Goal: Task Accomplishment & Management: Complete application form

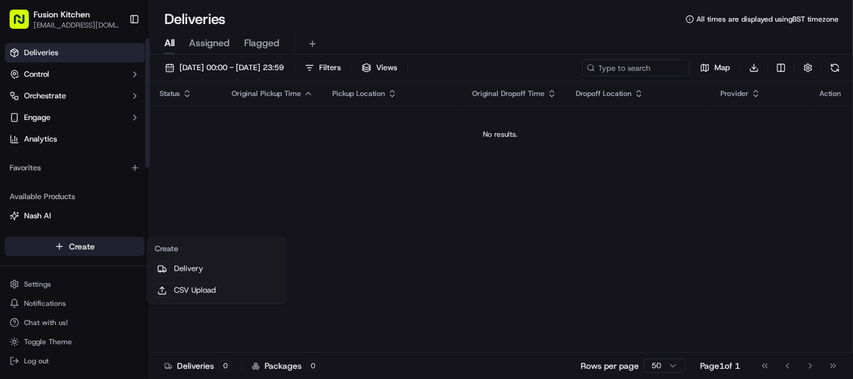
click at [78, 249] on html "Fusion Kitchen [EMAIL_ADDRESS][DOMAIN_NAME] Toggle Sidebar Deliveries Control O…" at bounding box center [426, 189] width 853 height 379
click at [605, 270] on html "Fusion Kitchen hari@fusionpos.uk Toggle Sidebar Deliveries Control Orchestrate …" at bounding box center [426, 189] width 853 height 379
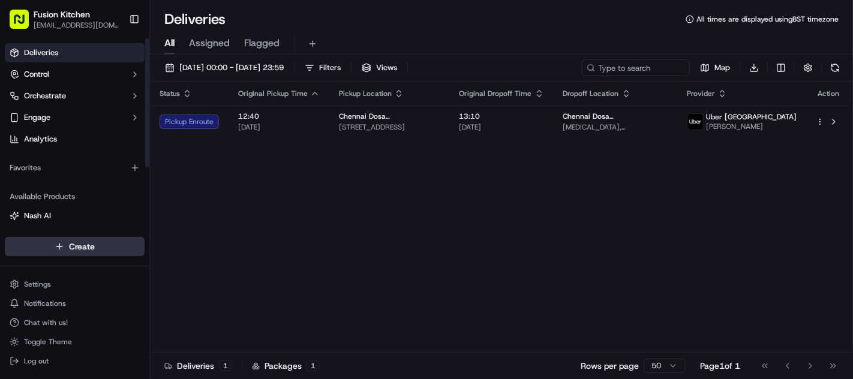
click at [72, 243] on html "Fusion Kitchen hari@fusionpos.uk Toggle Sidebar Deliveries Control Orchestrate …" at bounding box center [426, 189] width 853 height 379
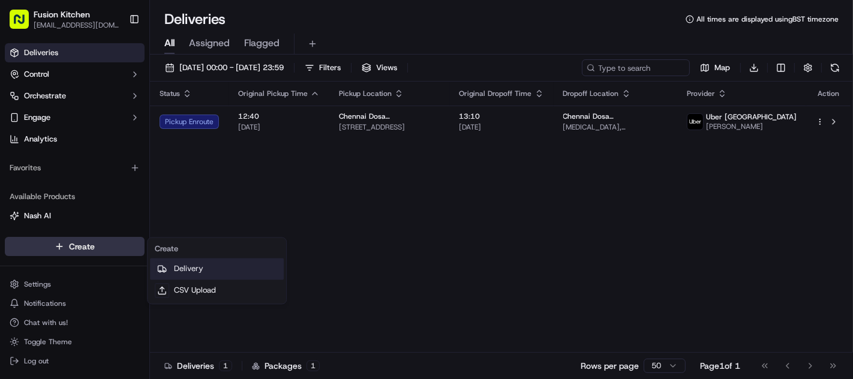
click at [196, 265] on link "Delivery" at bounding box center [217, 269] width 134 height 22
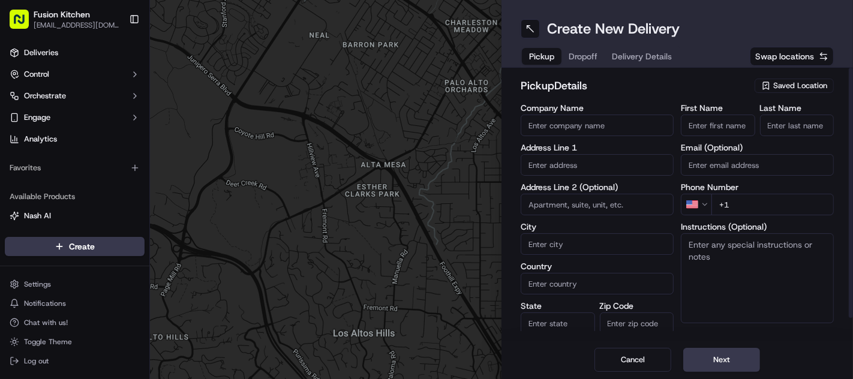
click at [589, 167] on input "text" at bounding box center [596, 165] width 153 height 22
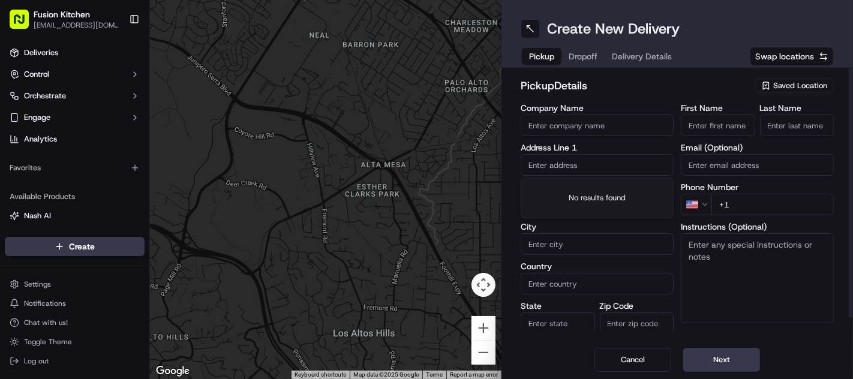
paste input "33 Chapel Ash, Wolverhampton, West Midlands, WV3 0UF."
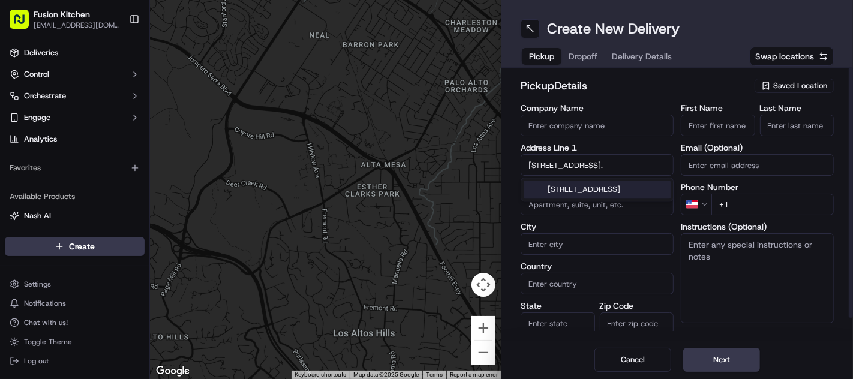
click at [596, 189] on div "33 Chapel Ash, Wolverhampton, West Midlands WV3 0UF, UK" at bounding box center [596, 189] width 147 height 18
type input "33 Chapel Ash, Wolverhampton WV3 0UF, UK"
type input "Wolverhampton"
type input "United Kingdom"
type input "England"
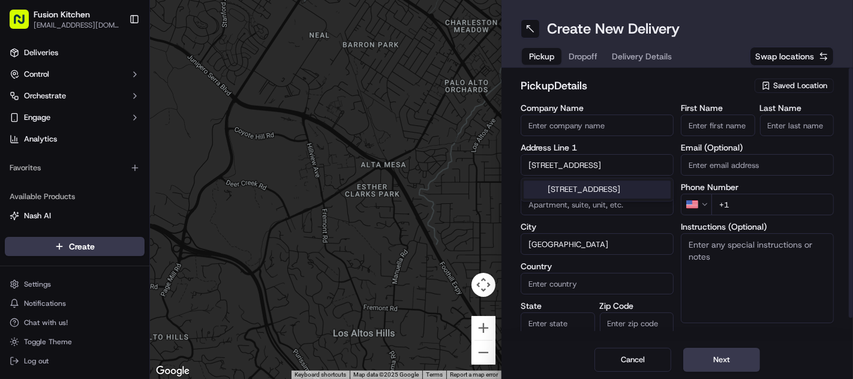
type input "WV3 0UF"
type input "33 Chapel Ash"
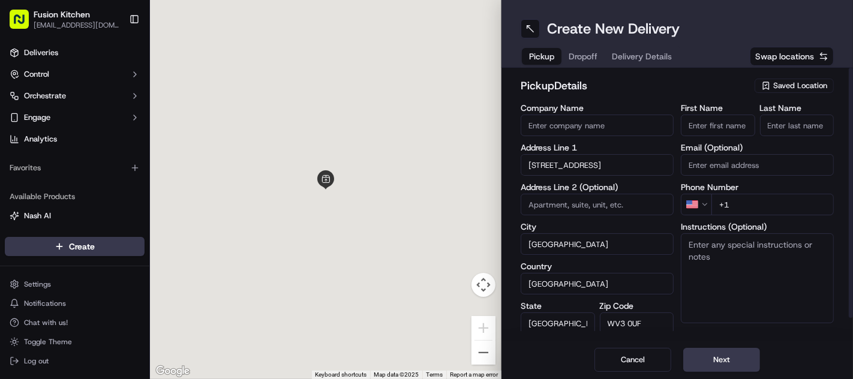
click at [745, 269] on textarea "Instructions (Optional)" at bounding box center [756, 278] width 153 height 90
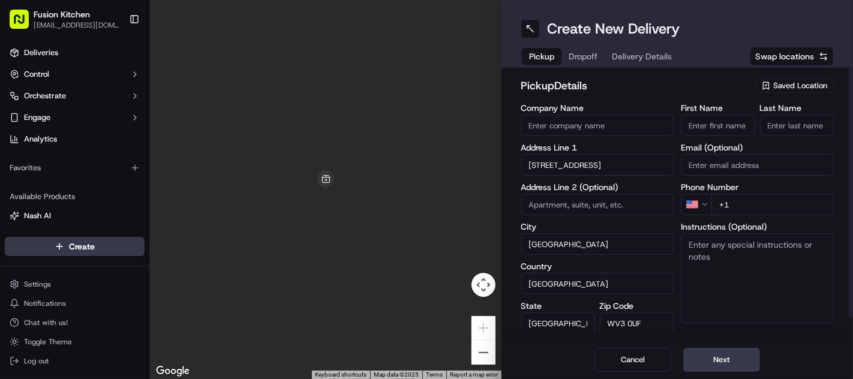
paste textarea "33 Chapel Ash, Wolverhampton, West Midlands, WV3 0UF."
type textarea "33 Chapel Ash, Wolverhampton, West Midlands, WV3 0UF."
click at [726, 124] on input "First Name" at bounding box center [717, 126] width 74 height 22
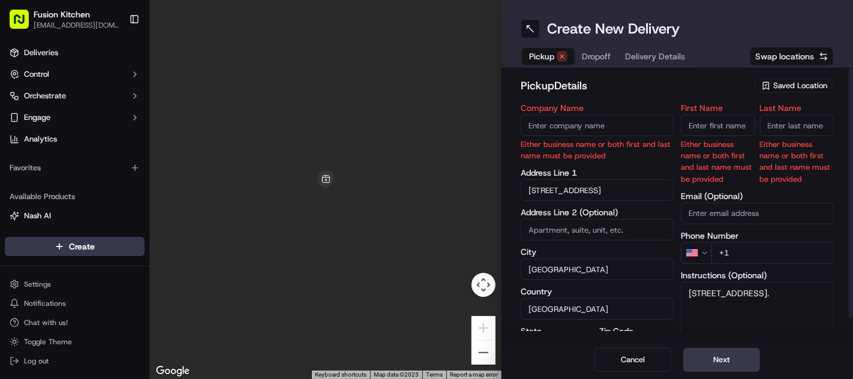
click at [608, 126] on input "Company Name" at bounding box center [596, 126] width 153 height 22
paste input "Chennai Dosa [GEOGRAPHIC_DATA]"
type input "Chennai Dosa [GEOGRAPHIC_DATA]"
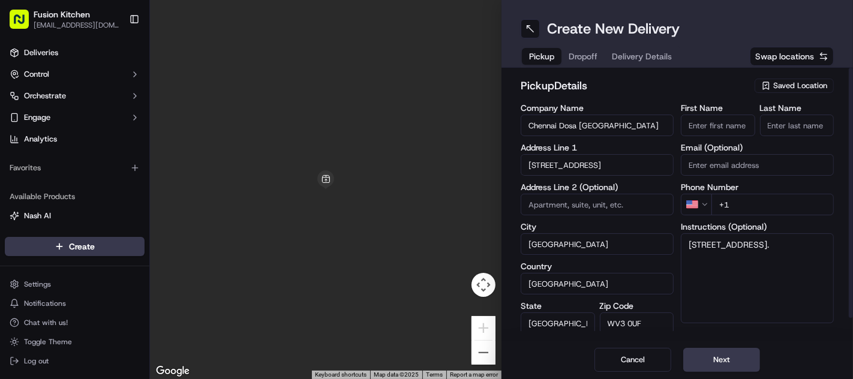
click at [736, 125] on input "First Name" at bounding box center [717, 126] width 74 height 22
paste input "Mohammed Sadiq"
click at [736, 125] on input "Mohammed Sadiq" at bounding box center [717, 126] width 74 height 22
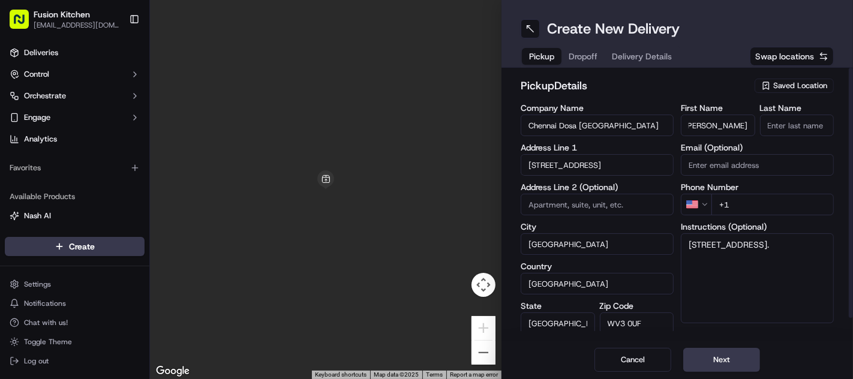
scroll to position [0, 0]
type input "Mohammed"
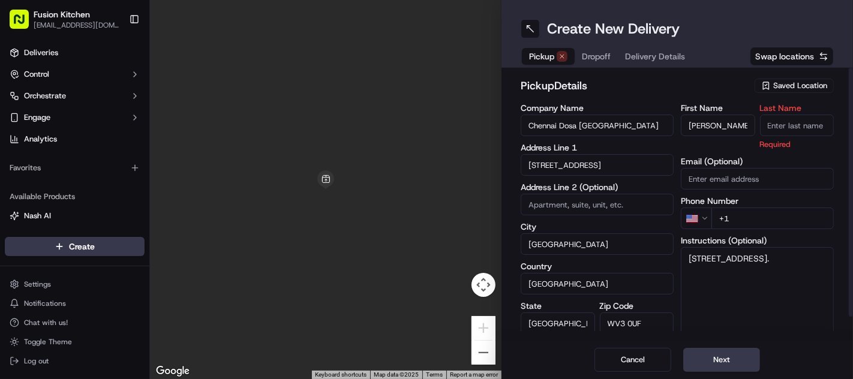
click at [778, 122] on input "Last Name" at bounding box center [797, 126] width 74 height 22
paste input "Sadiq"
type input "Sadiq"
click at [655, 80] on h2 "pickup Details" at bounding box center [633, 85] width 227 height 17
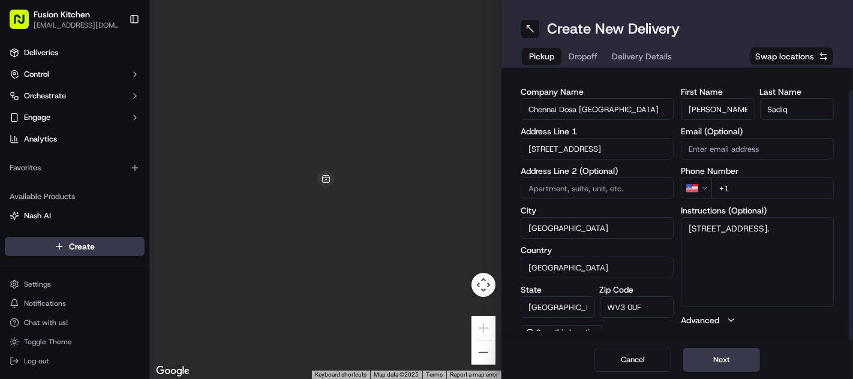
scroll to position [24, 0]
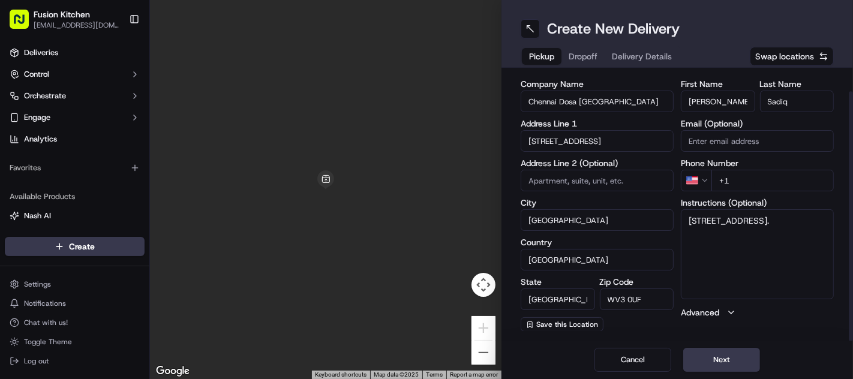
click at [698, 173] on html "Fusion Kitchen hari@fusionpos.uk Toggle Sidebar Deliveries Control Orchestrate …" at bounding box center [426, 189] width 853 height 379
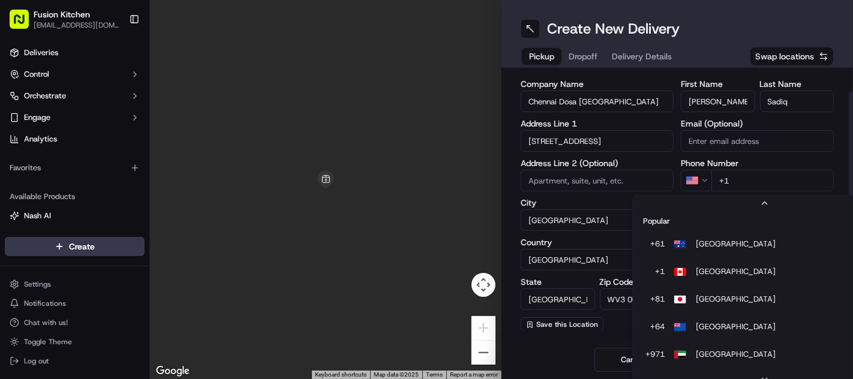
scroll to position [51, 0]
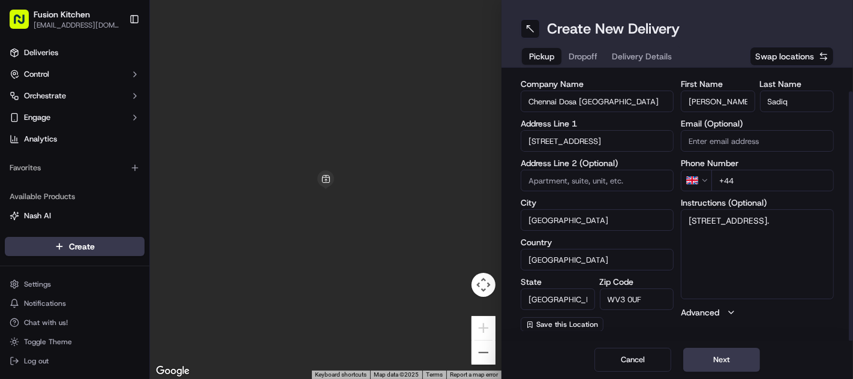
click at [768, 180] on input "+44" at bounding box center [772, 181] width 122 height 22
paste input "1902 423222"
type input "+44 1902 423222"
click at [806, 240] on textarea "33 Chapel Ash, Wolverhampton, West Midlands, WV3 0UF." at bounding box center [756, 254] width 153 height 90
paste textarea "1902423222"
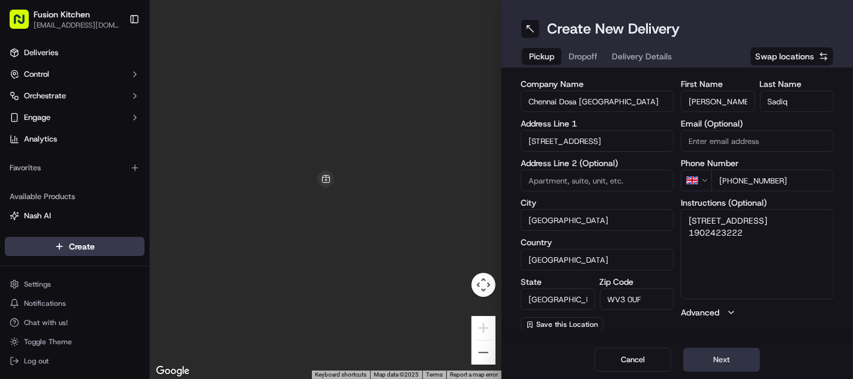
type textarea "33 Chapel Ash, Wolverhampton, West Midlands, WV3 0UF. 1902423222"
click at [722, 366] on button "Next" at bounding box center [721, 360] width 77 height 24
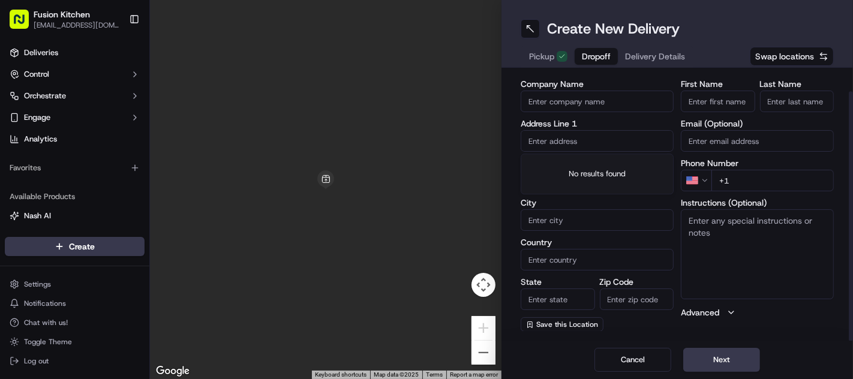
click at [576, 139] on input "text" at bounding box center [596, 141] width 153 height 22
paste input "18, Snetterton Gardens, Wolverhampton, WV10 6FE"
click at [598, 174] on div "18 Snetterton Gardens, Wolverhampton WV10 6FE, UK" at bounding box center [596, 165] width 147 height 18
type input "[STREET_ADDRESS]"
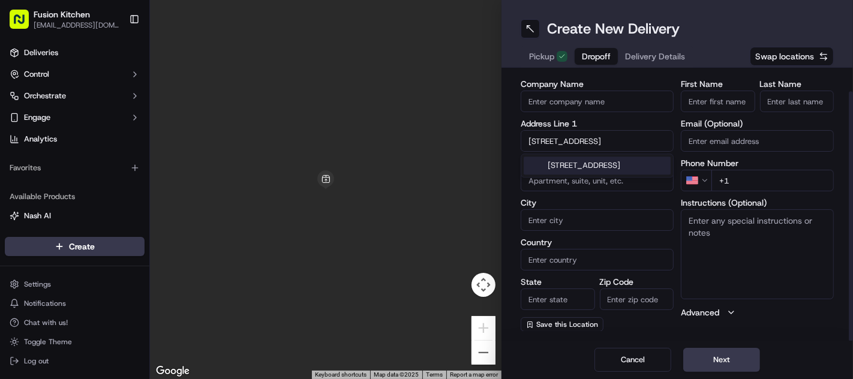
type input "Wolverhampton"
type input "United Kingdom"
type input "England"
type input "WV10 6FE"
type input "18 Snetterton Gardens"
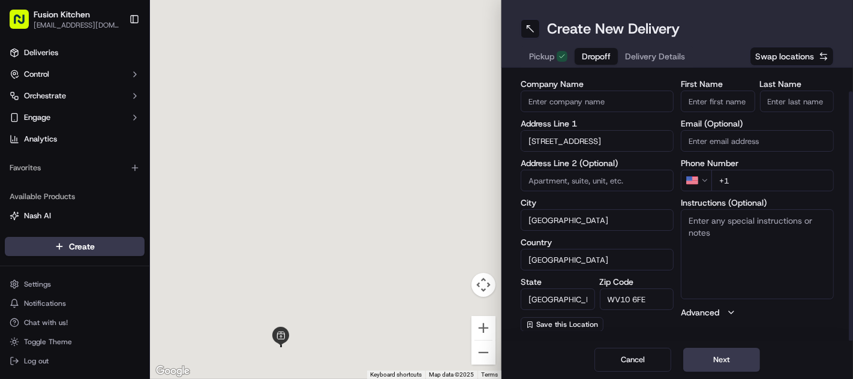
scroll to position [0, 0]
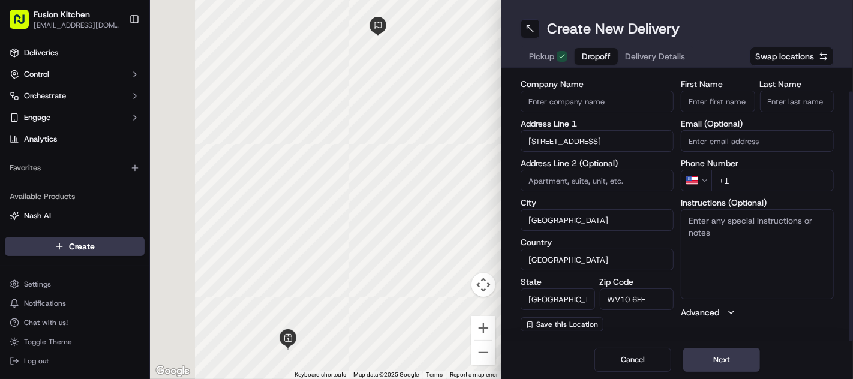
click at [706, 241] on textarea "Instructions (Optional)" at bounding box center [756, 254] width 153 height 90
paste textarea "18, Snetterton Gardens, Wolverhampton, WV10 6FE"
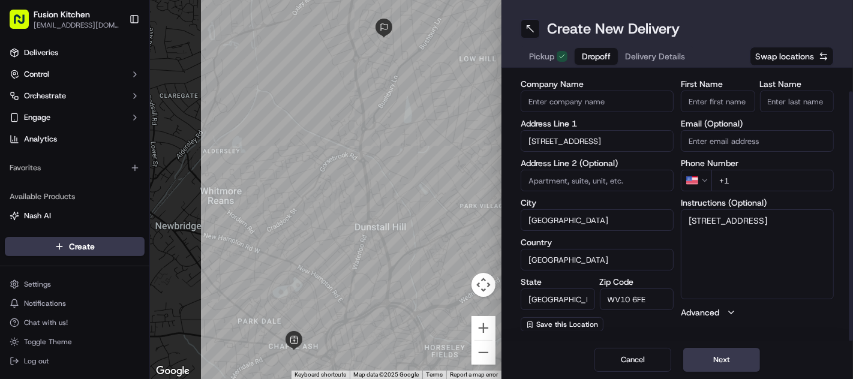
click at [771, 264] on textarea "18, Snetterton Gardens, Wolverhampton, WV10 6FE" at bounding box center [756, 254] width 153 height 90
type textarea "18, Snetterton Gardens, Wolverhampton, WV10 6FE"
click at [590, 102] on input "Company Name" at bounding box center [596, 102] width 153 height 22
paste input "[PERSON_NAME]"
type input "[PERSON_NAME]"
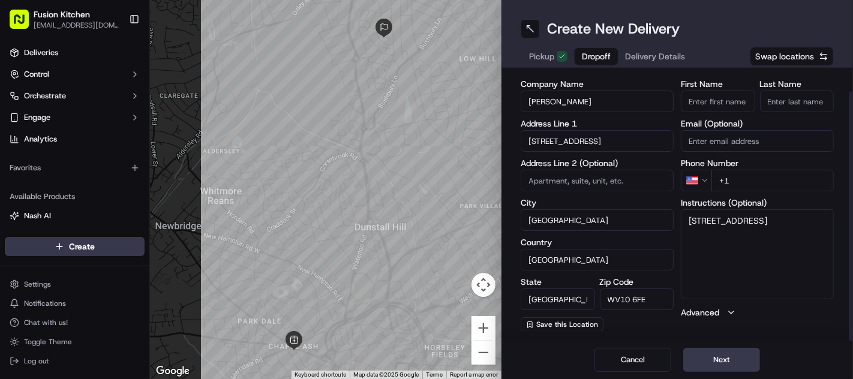
click at [725, 101] on input "First Name" at bounding box center [717, 102] width 74 height 22
paste input "[PERSON_NAME]"
click at [716, 104] on input "[PERSON_NAME]" at bounding box center [717, 102] width 74 height 22
type input "Akil"
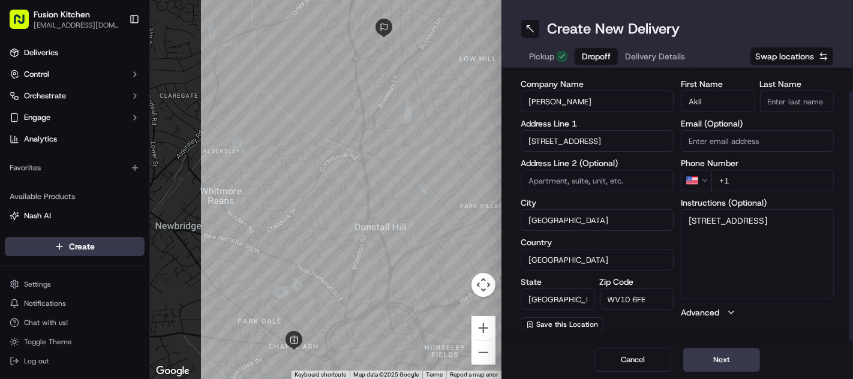
click at [785, 103] on input "Last Name" at bounding box center [797, 102] width 74 height 22
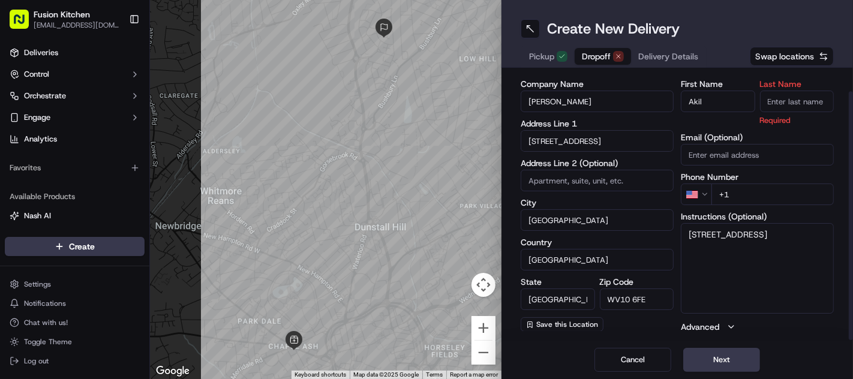
paste input "Ninan"
type input "Ninan"
click at [669, 81] on label "Company Name" at bounding box center [596, 84] width 153 height 8
click at [669, 91] on input "[PERSON_NAME]" at bounding box center [596, 102] width 153 height 22
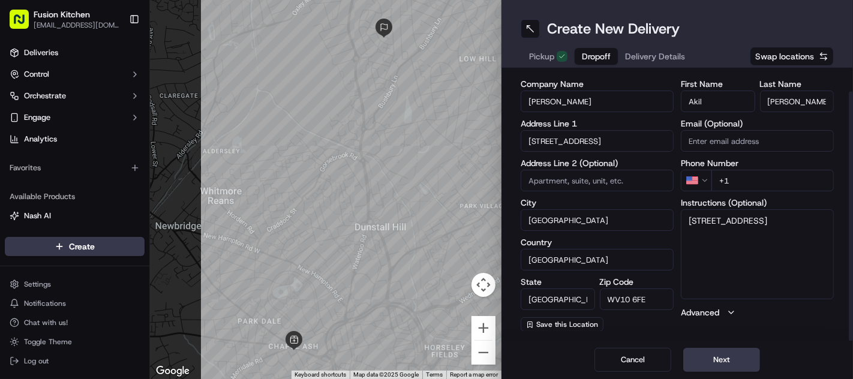
click at [702, 183] on html "Fusion Kitchen hari@fusionpos.uk Toggle Sidebar Deliveries Control Orchestrate …" at bounding box center [426, 189] width 853 height 379
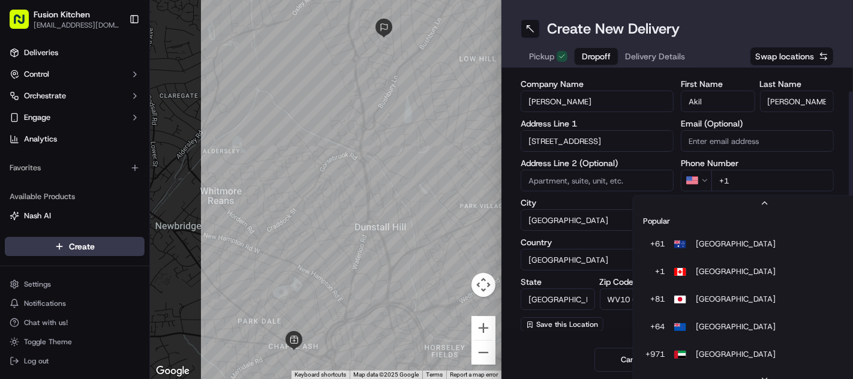
scroll to position [51, 0]
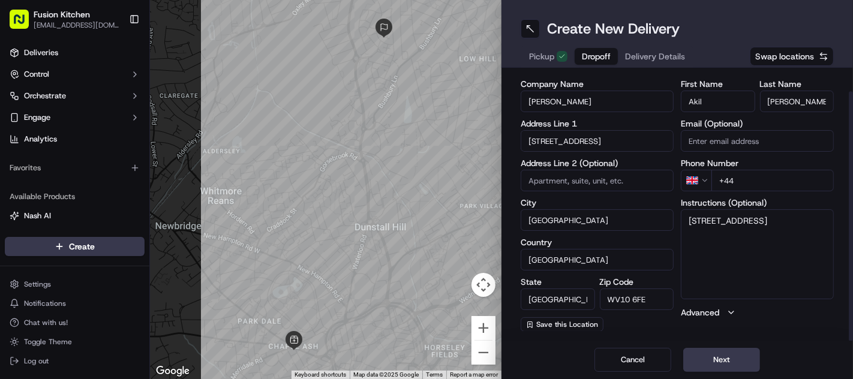
click at [756, 182] on input "+44" at bounding box center [772, 181] width 122 height 22
paste input "7831 341021"
type input "+44 7831 341021"
click at [824, 236] on textarea "18, Snetterton Gardens, Wolverhampton, WV10 6FE" at bounding box center [756, 254] width 153 height 90
paste textarea "7831341021"
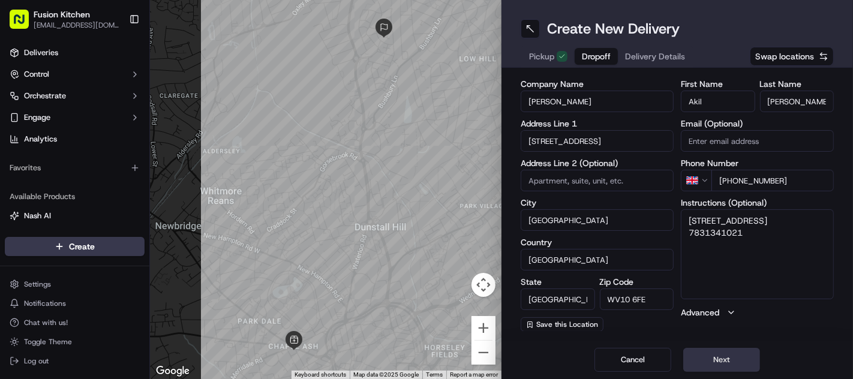
type textarea "18, Snetterton Gardens, Wolverhampton, WV10 6FE 7831341021"
click at [711, 360] on button "Next" at bounding box center [721, 360] width 77 height 24
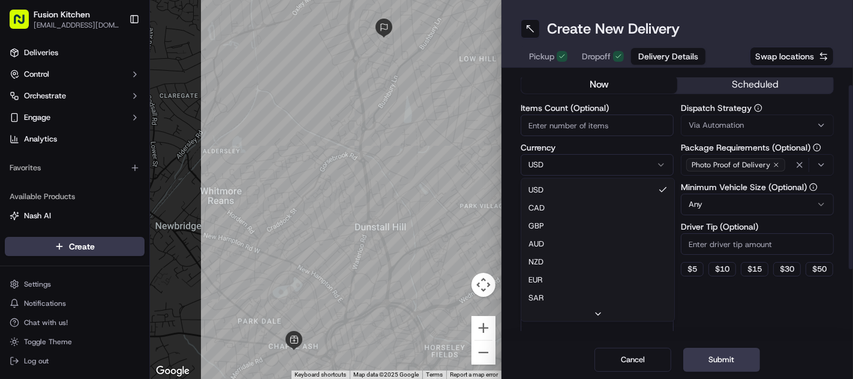
click at [581, 159] on html "Fusion Kitchen hari@fusionpos.uk Toggle Sidebar Deliveries Control Orchestrate …" at bounding box center [426, 189] width 853 height 379
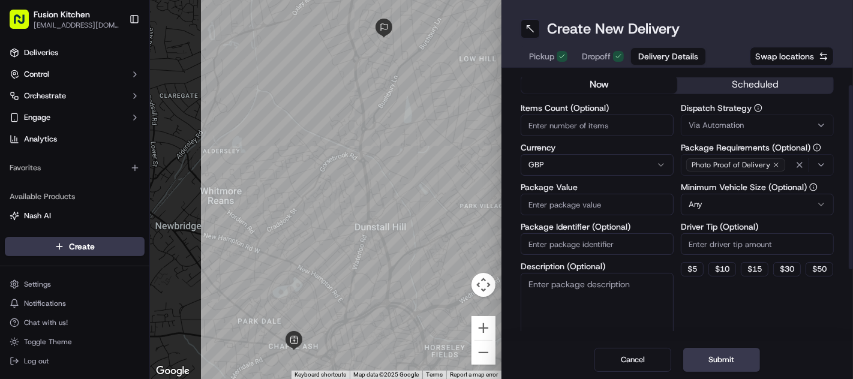
click at [569, 203] on input "Package Value" at bounding box center [596, 205] width 153 height 22
paste input "21.28"
type input "21.28"
click at [712, 362] on button "Submit" at bounding box center [721, 360] width 77 height 24
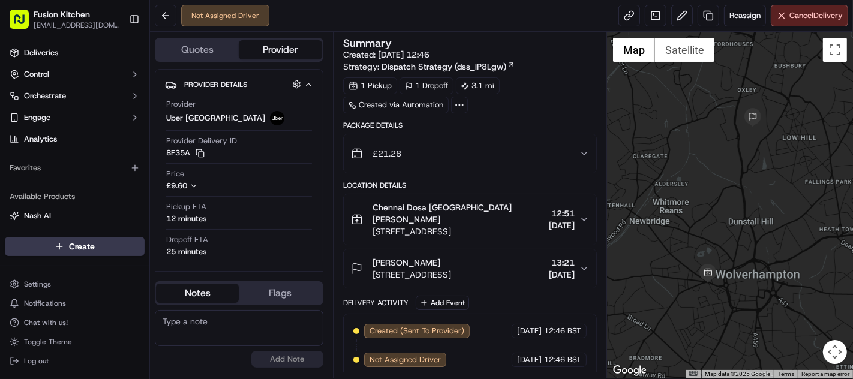
click at [448, 257] on div "[PERSON_NAME]" at bounding box center [411, 263] width 79 height 12
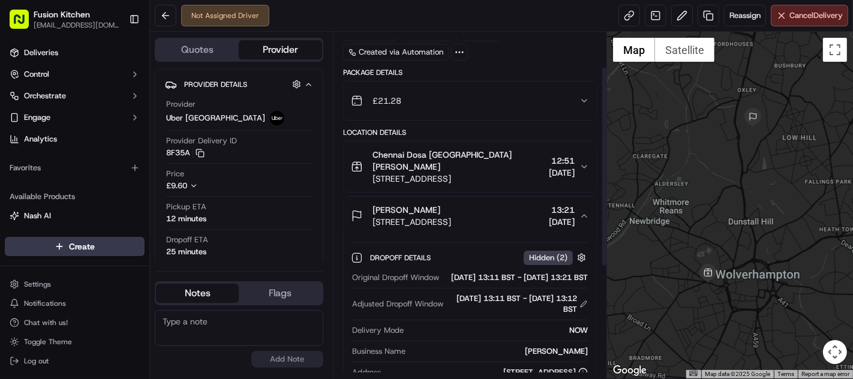
scroll to position [52, 0]
click at [451, 210] on div "[PERSON_NAME]" at bounding box center [411, 211] width 79 height 12
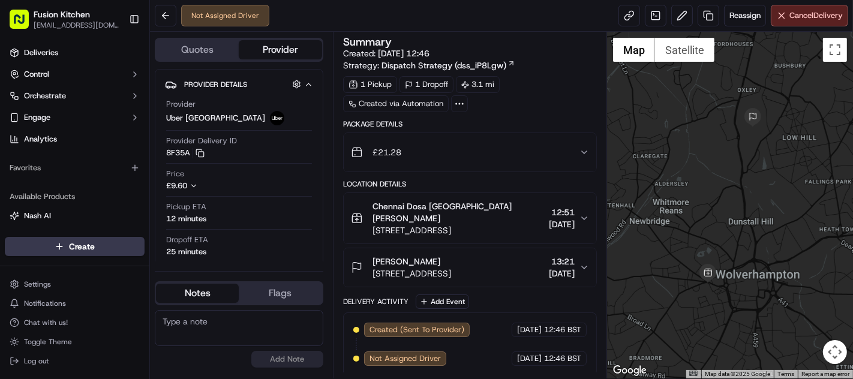
click at [468, 207] on span "Chennai Dosa Wolverhampton Mohammed Sadiq" at bounding box center [457, 212] width 171 height 24
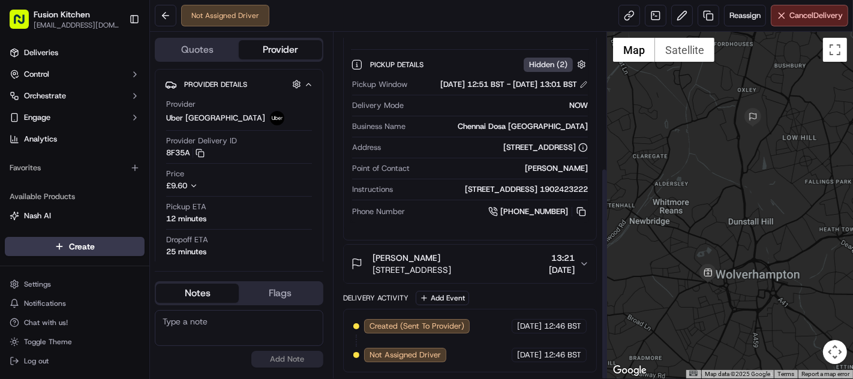
scroll to position [220, 0]
click at [44, 55] on span "Deliveries" at bounding box center [41, 52] width 34 height 11
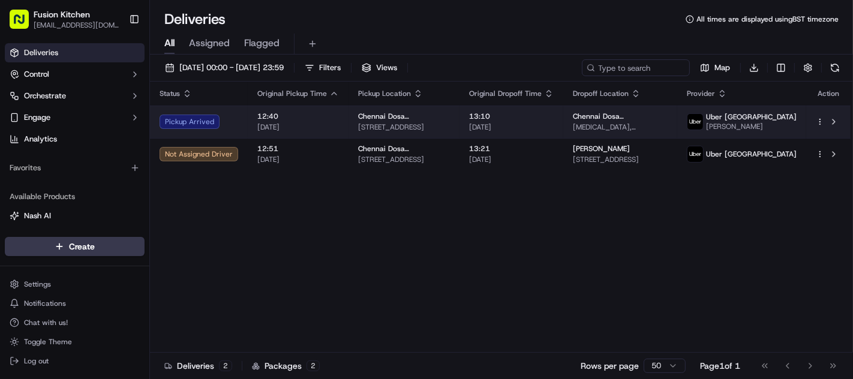
click at [358, 124] on span "[STREET_ADDRESS]" at bounding box center [404, 127] width 92 height 10
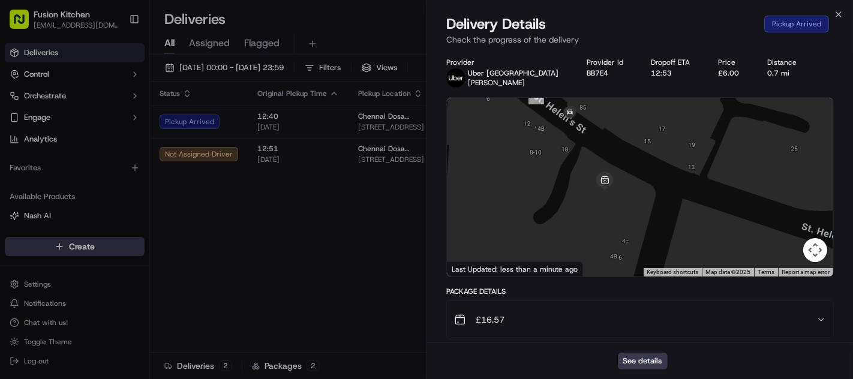
drag, startPoint x: 537, startPoint y: 221, endPoint x: 545, endPoint y: 161, distance: 59.9
click at [545, 161] on div at bounding box center [640, 187] width 386 height 179
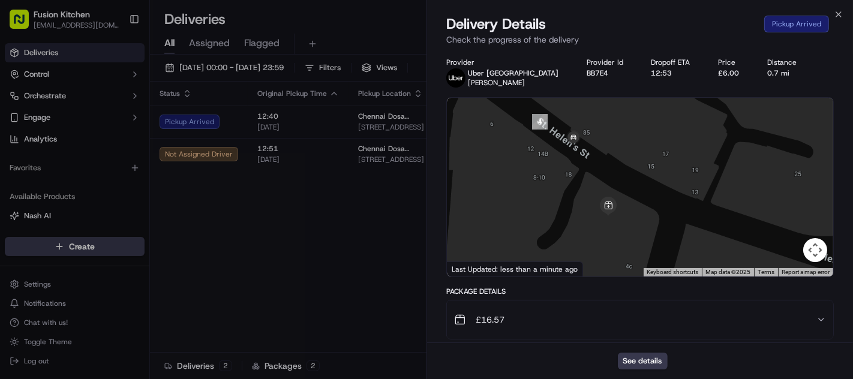
drag, startPoint x: 545, startPoint y: 161, endPoint x: 550, endPoint y: 194, distance: 32.7
click at [550, 194] on div at bounding box center [640, 187] width 386 height 179
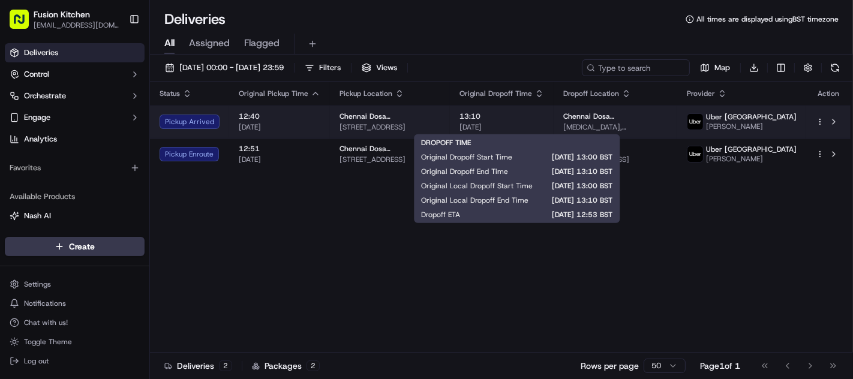
click at [531, 117] on span "13:10" at bounding box center [501, 117] width 85 height 10
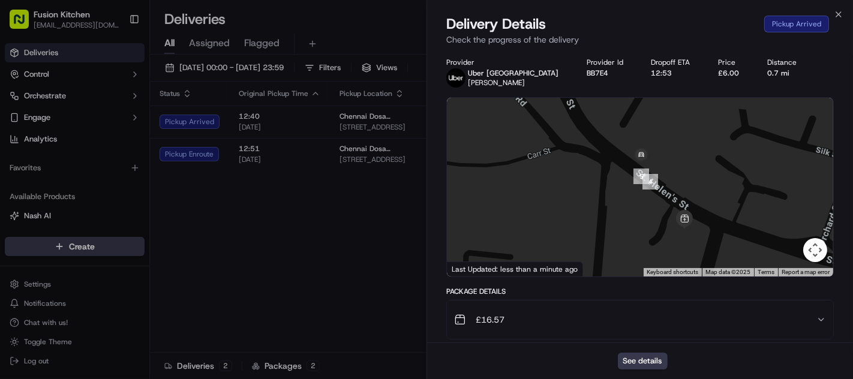
drag, startPoint x: 678, startPoint y: 230, endPoint x: 682, endPoint y: 257, distance: 26.7
click at [682, 257] on div at bounding box center [640, 187] width 386 height 179
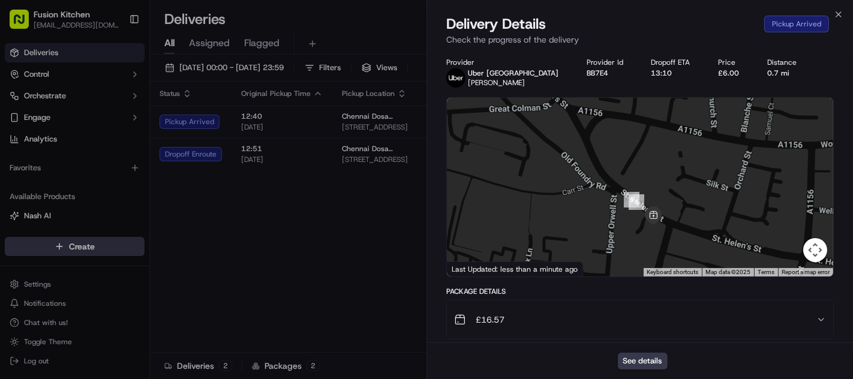
scroll to position [364, 0]
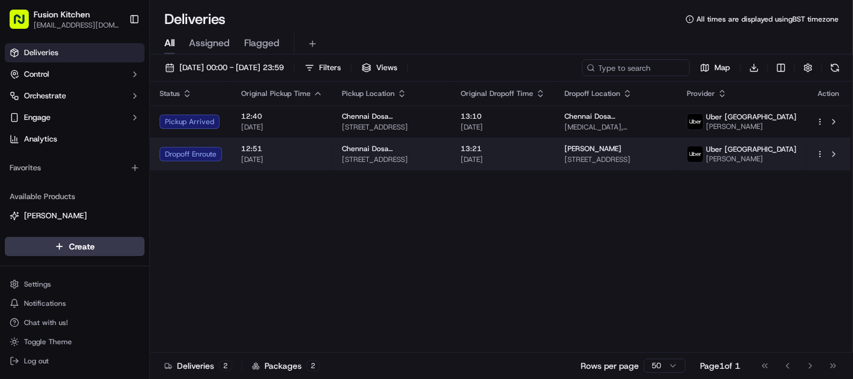
click at [510, 149] on span "13:21" at bounding box center [502, 149] width 85 height 10
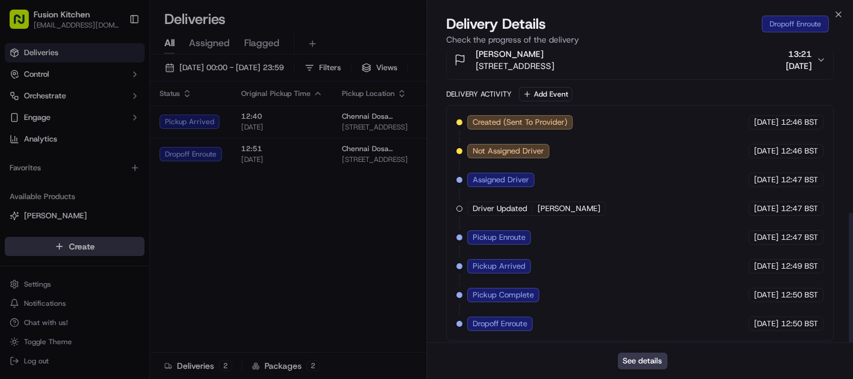
scroll to position [364, 0]
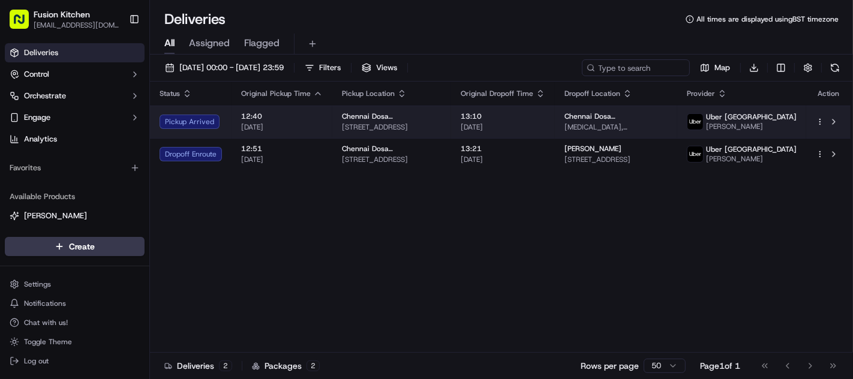
click at [487, 118] on span "13:10" at bounding box center [502, 117] width 85 height 10
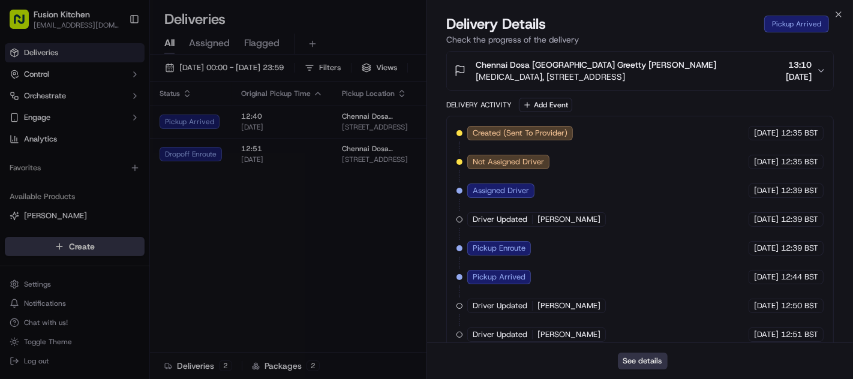
click at [631, 365] on button "See details" at bounding box center [643, 361] width 50 height 17
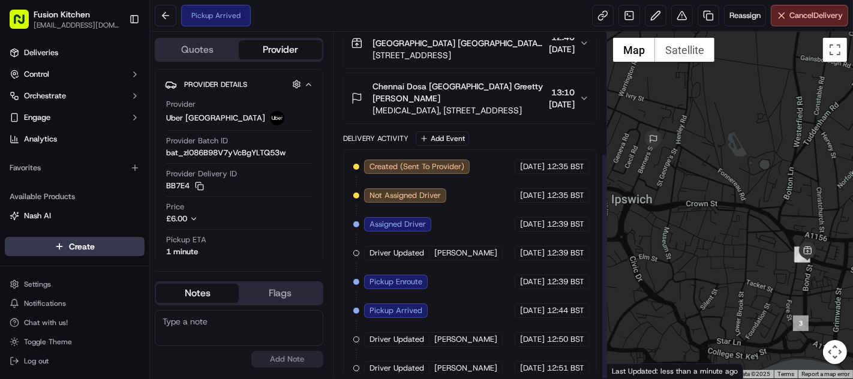
scroll to position [184, 0]
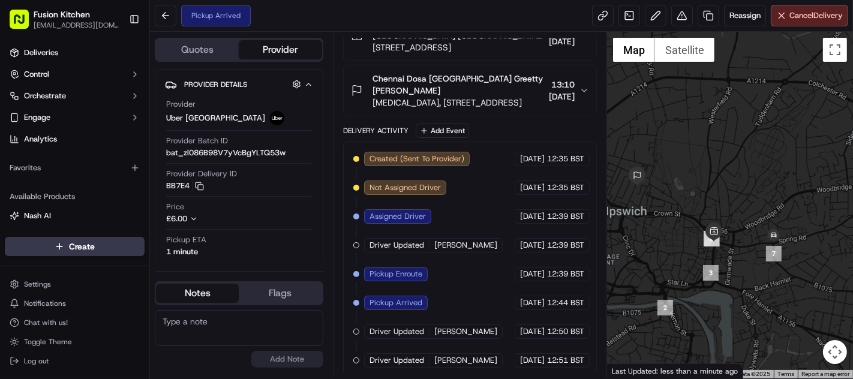
drag, startPoint x: 793, startPoint y: 264, endPoint x: 740, endPoint y: 249, distance: 54.3
click at [740, 249] on div at bounding box center [730, 205] width 246 height 347
click at [772, 235] on img at bounding box center [773, 235] width 19 height 19
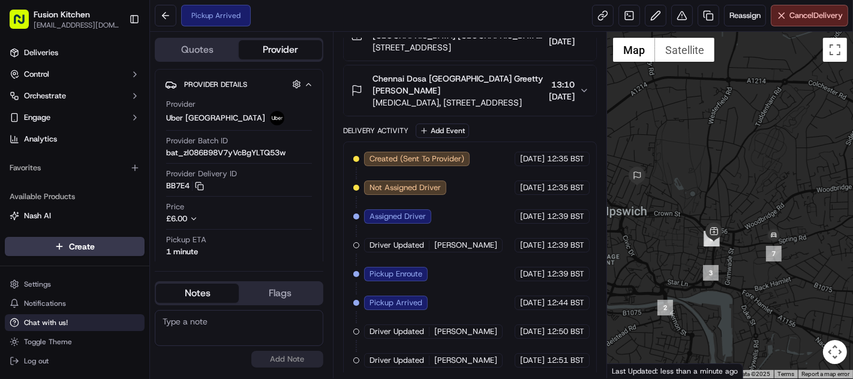
click at [50, 326] on span "Chat with us!" at bounding box center [46, 323] width 44 height 10
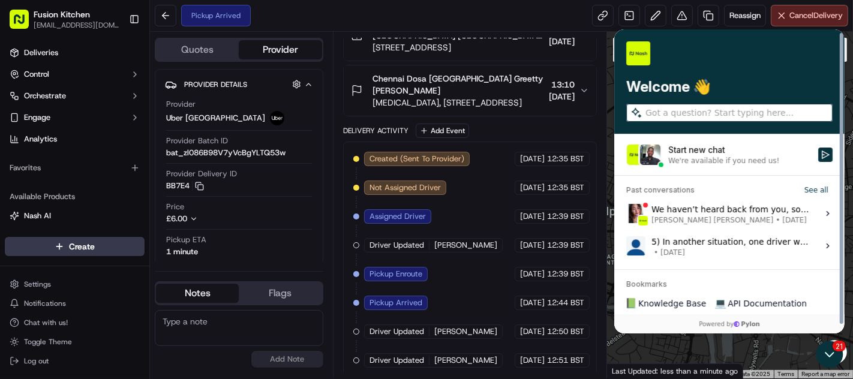
click at [775, 215] on span "•" at bounding box center [777, 220] width 4 height 10
click at [625, 214] on button "View issue" at bounding box center [625, 213] width 1 height 1
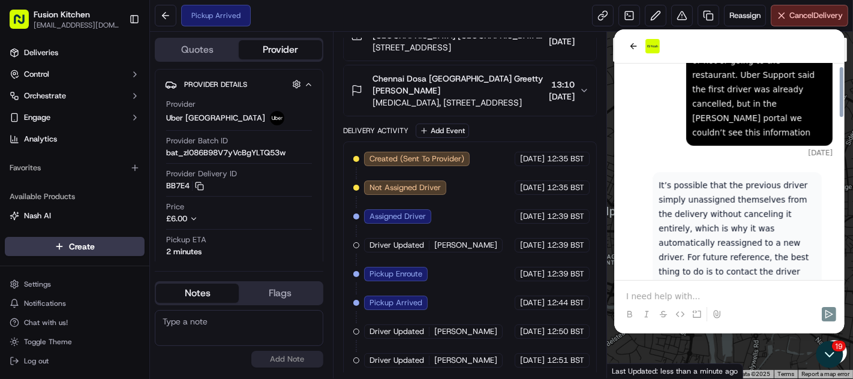
scroll to position [747, 0]
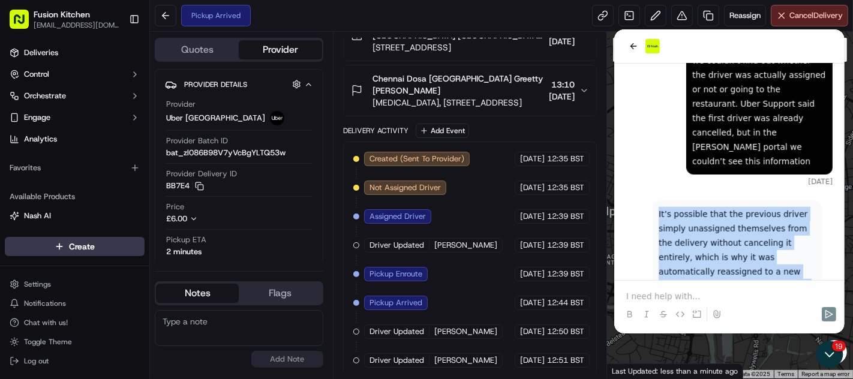
drag, startPoint x: 734, startPoint y: 261, endPoint x: 641, endPoint y: 152, distance: 142.9
click at [641, 201] on div "It’s possible that the previous driver simply unassigned themselves from the de…" at bounding box center [728, 280] width 206 height 158
copy p "It’s possible that the previous driver simply unassigned themselves from the de…"
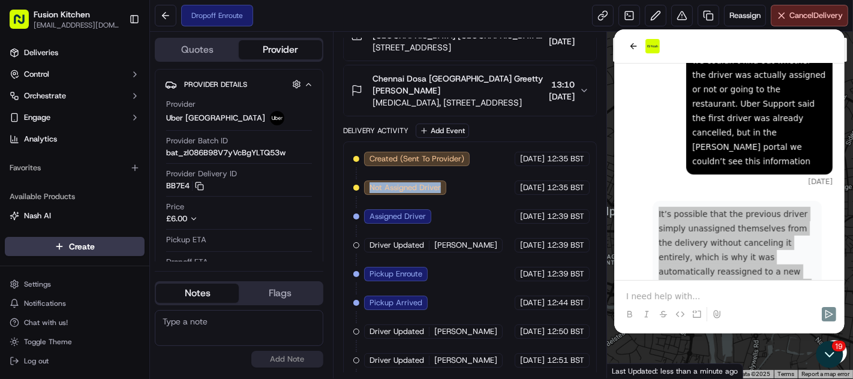
drag, startPoint x: 447, startPoint y: 189, endPoint x: 368, endPoint y: 187, distance: 78.6
click at [368, 187] on div "Not Assigned Driver" at bounding box center [406, 187] width 85 height 14
copy span "Not Assigned Driver"
click at [451, 185] on div "Created (Sent To Provider) Uber UK 15/09/2025 12:35 BST Not Assigned Driver Ube…" at bounding box center [469, 288] width 233 height 273
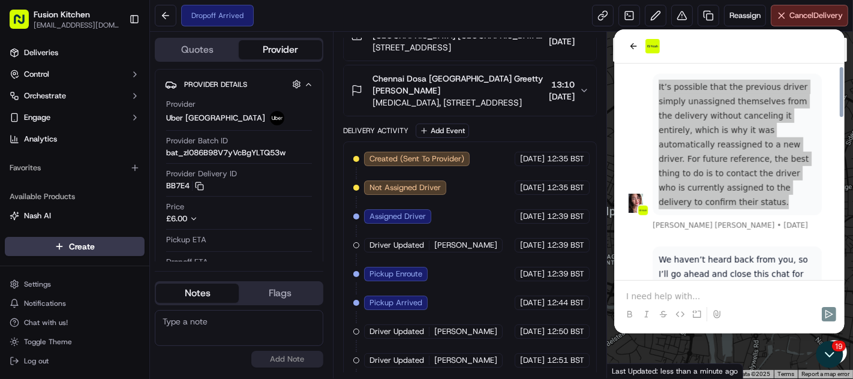
scroll to position [880, 0]
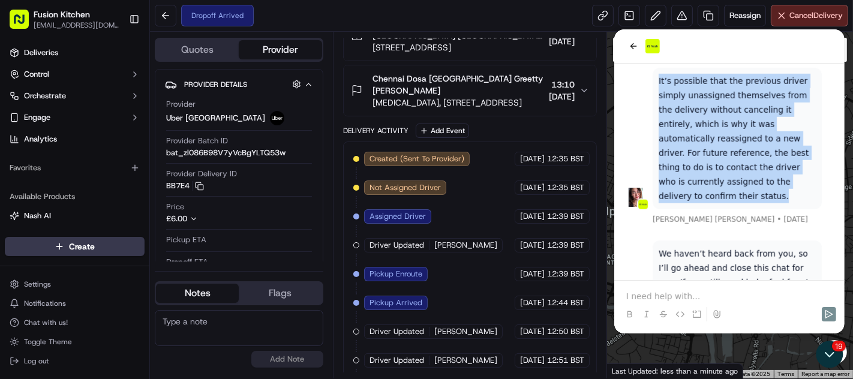
click at [661, 291] on p at bounding box center [728, 296] width 206 height 12
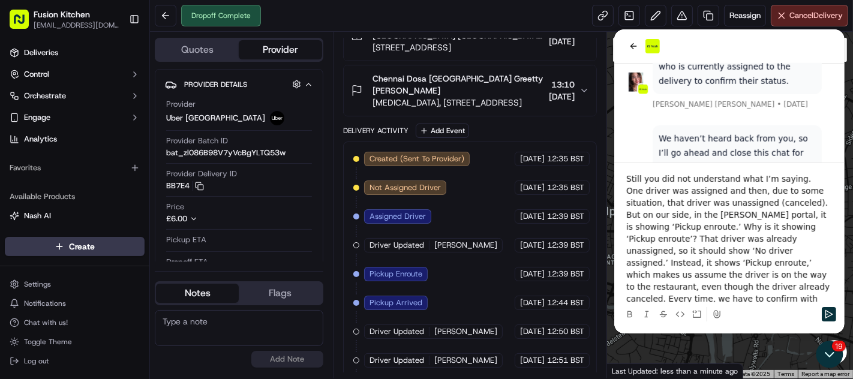
scroll to position [38, 0]
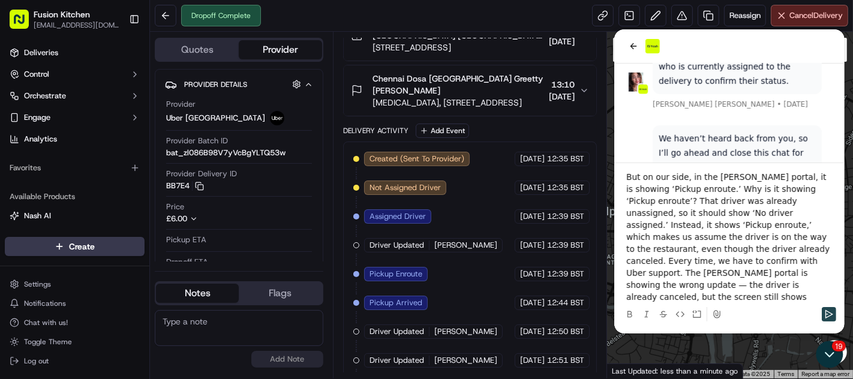
click at [830, 315] on icon "Send" at bounding box center [828, 314] width 10 height 10
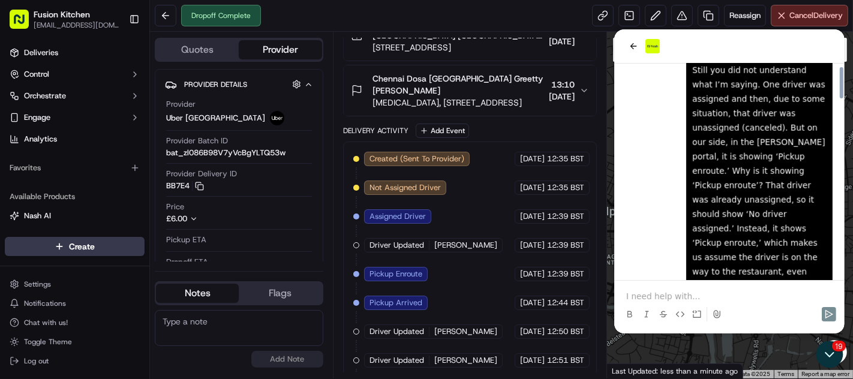
scroll to position [1238, 0]
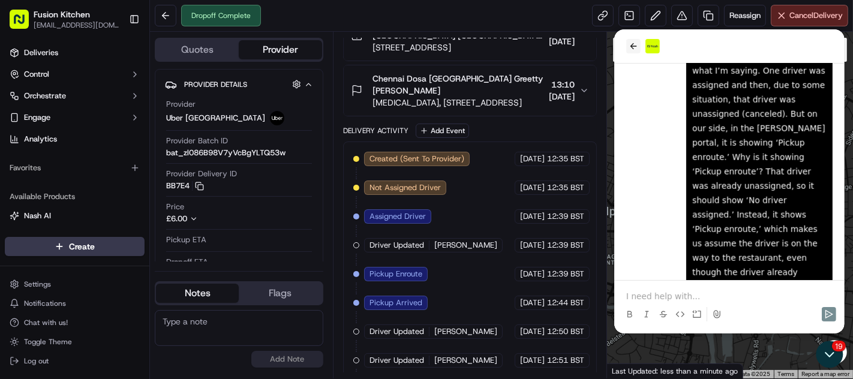
click at [634, 43] on icon "back" at bounding box center [633, 46] width 10 height 10
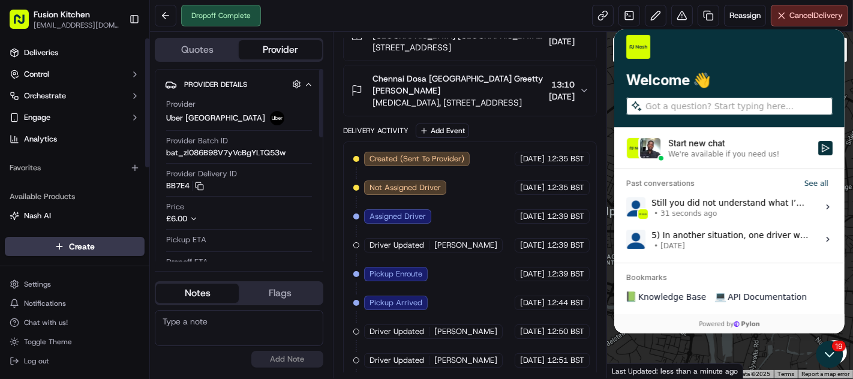
scroll to position [298, 0]
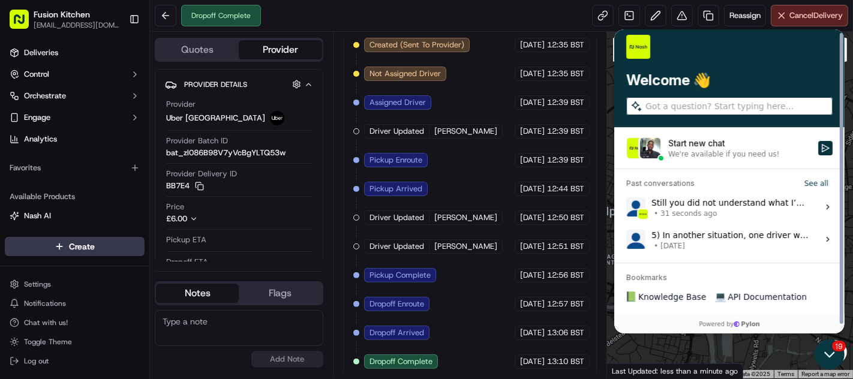
click at [831, 353] on icon "Open customer support" at bounding box center [828, 354] width 9 height 4
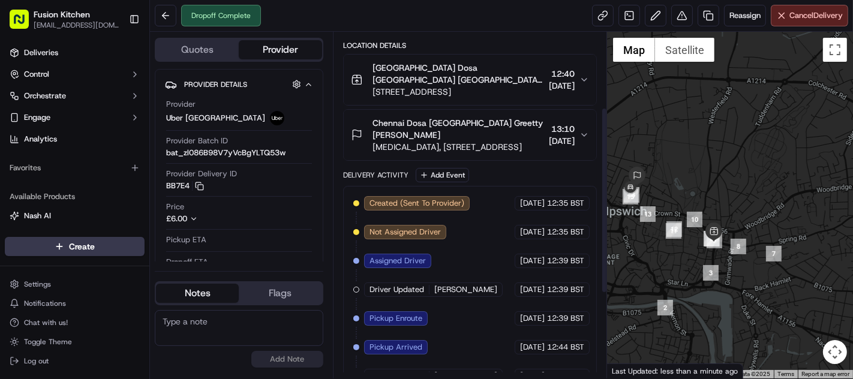
scroll to position [0, 0]
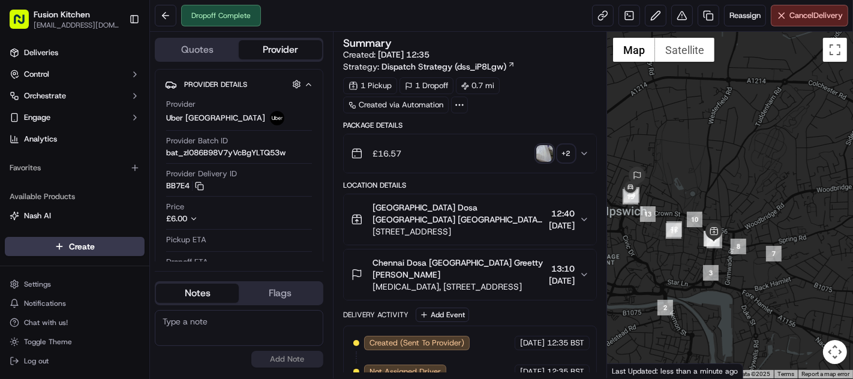
click at [539, 154] on img "button" at bounding box center [544, 153] width 17 height 17
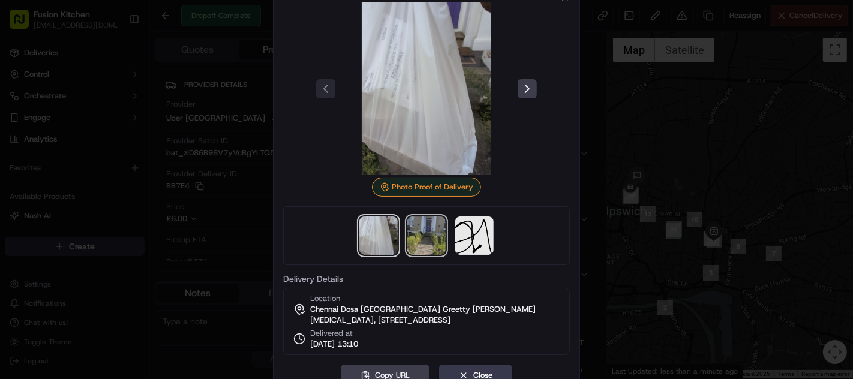
click at [421, 225] on img at bounding box center [426, 235] width 38 height 38
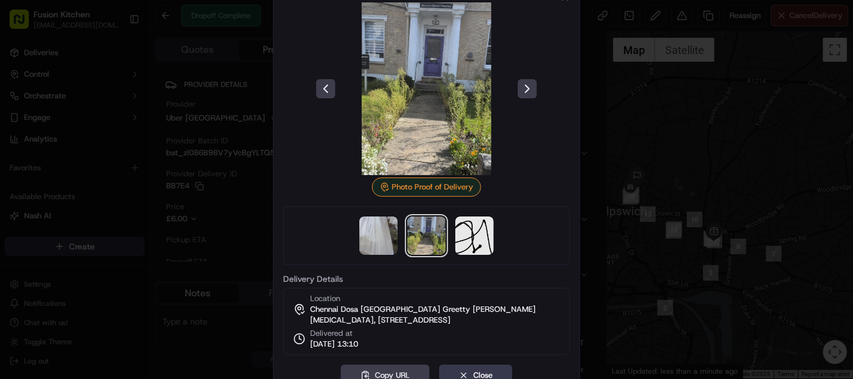
click at [656, 168] on div at bounding box center [426, 189] width 853 height 379
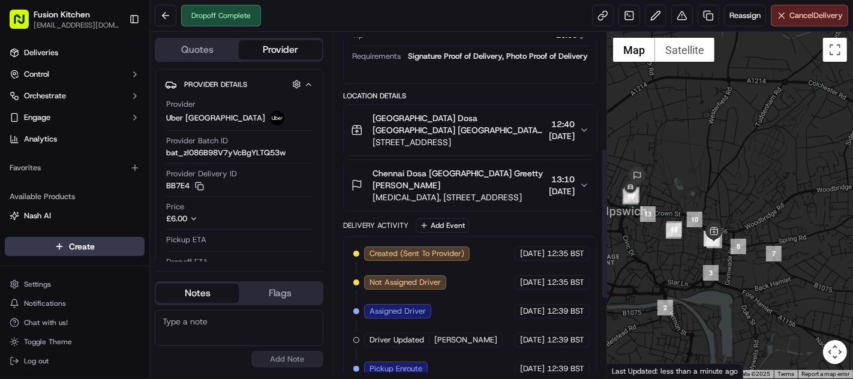
scroll to position [266, 0]
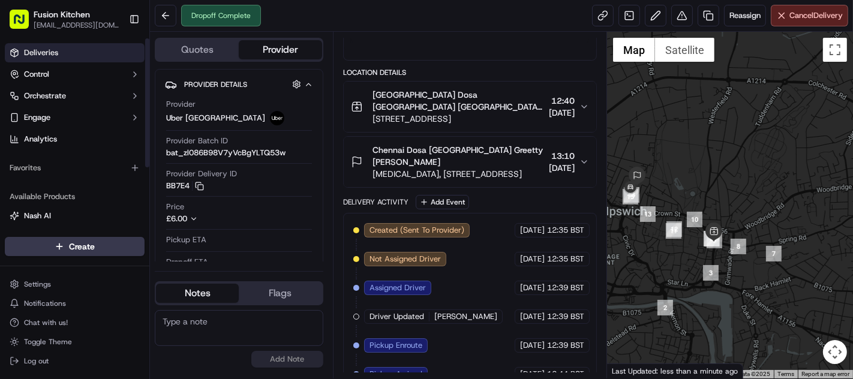
click at [62, 52] on link "Deliveries" at bounding box center [75, 52] width 140 height 19
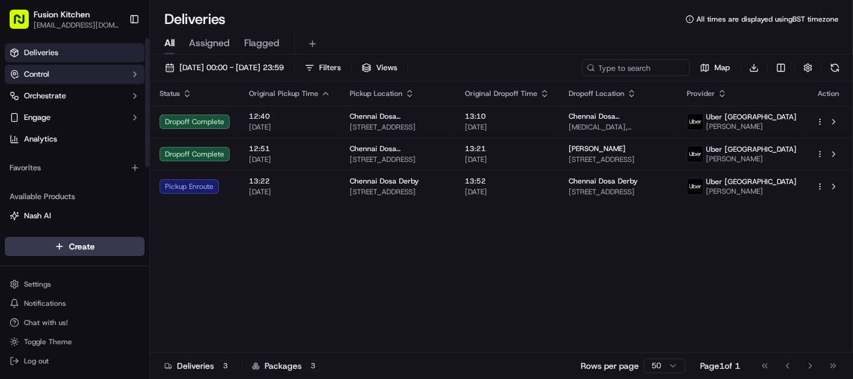
click at [62, 72] on button "Control" at bounding box center [75, 74] width 140 height 19
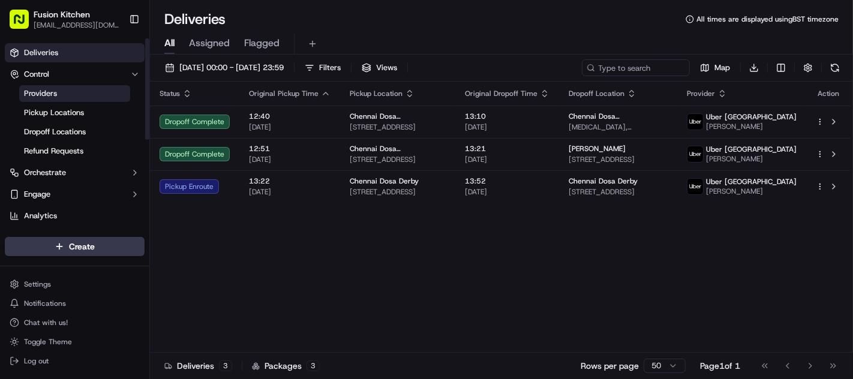
click at [89, 98] on link "Providers" at bounding box center [74, 93] width 111 height 17
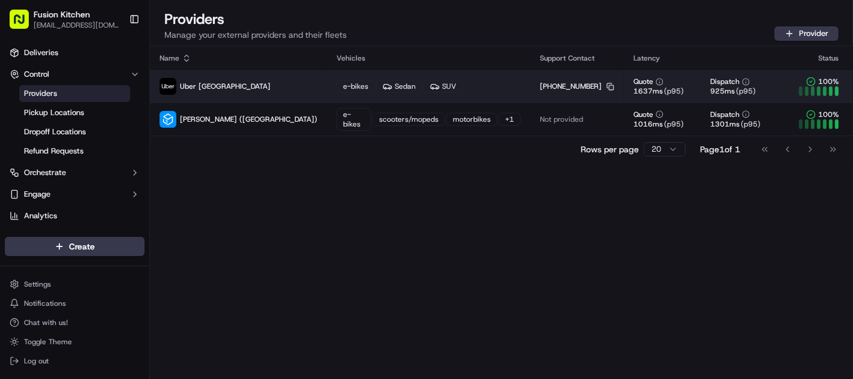
click at [606, 88] on icon "button" at bounding box center [610, 87] width 8 height 8
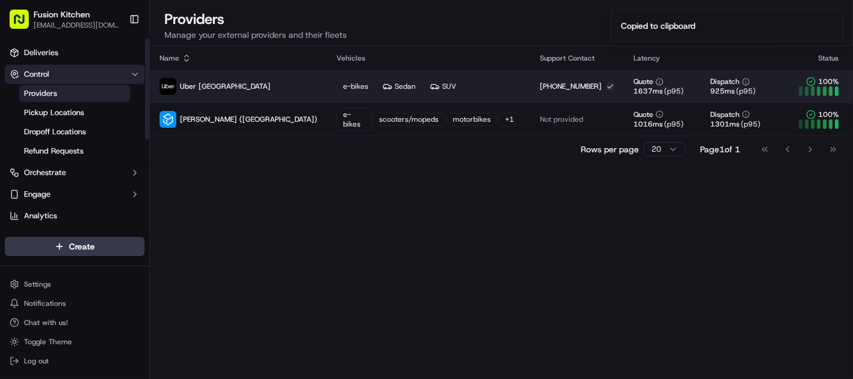
click at [68, 77] on button "Control" at bounding box center [75, 74] width 140 height 19
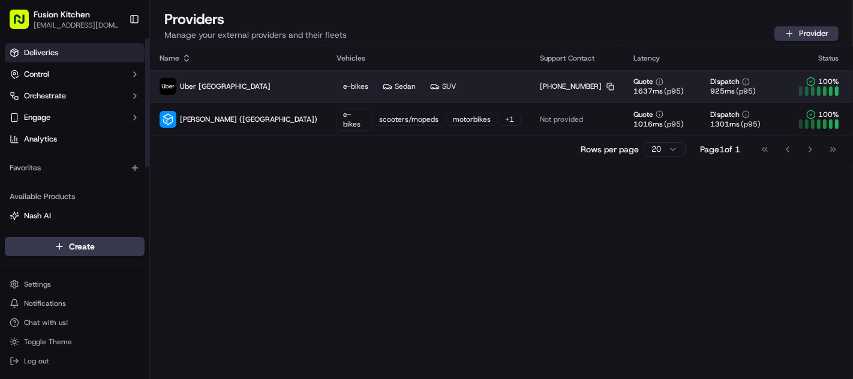
click at [71, 49] on link "Deliveries" at bounding box center [75, 52] width 140 height 19
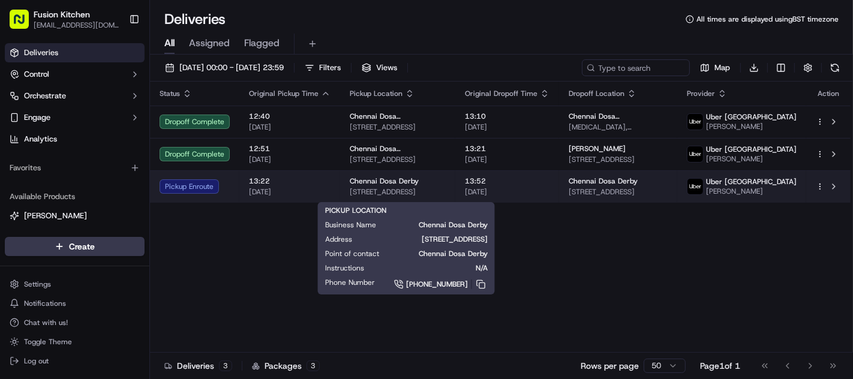
click at [418, 194] on span "[STREET_ADDRESS]" at bounding box center [398, 192] width 96 height 10
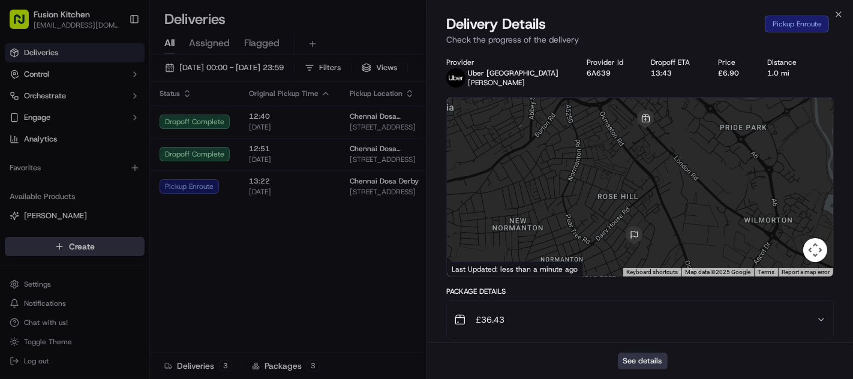
click at [634, 358] on button "See details" at bounding box center [643, 361] width 50 height 17
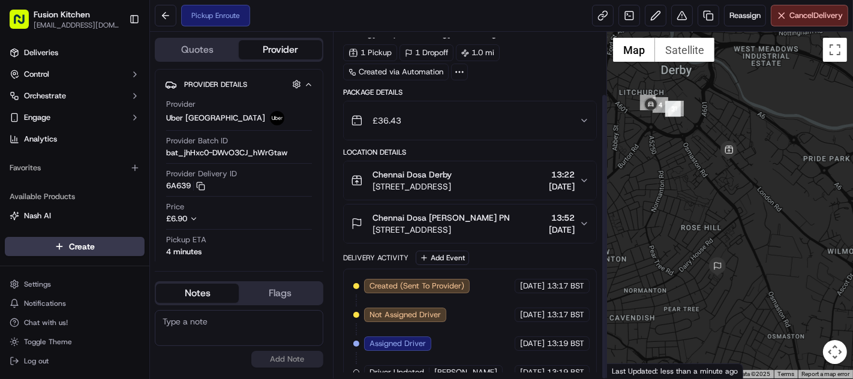
scroll to position [75, 0]
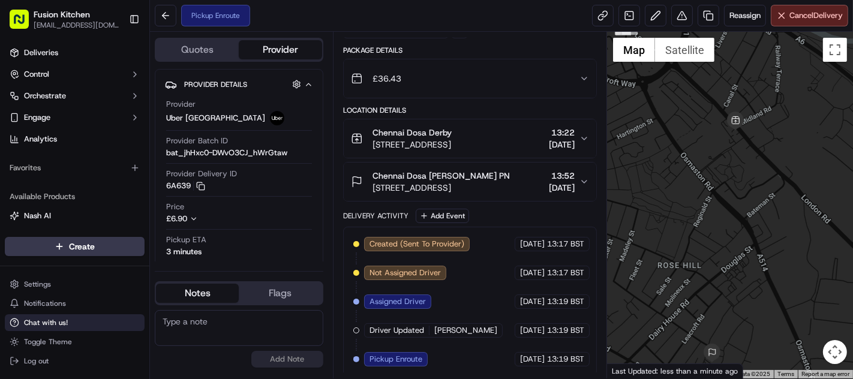
click at [44, 322] on span "Chat with us!" at bounding box center [46, 323] width 44 height 10
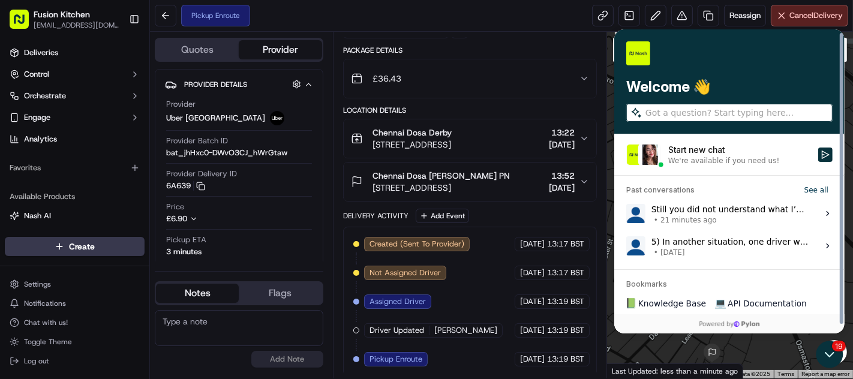
click at [783, 161] on div "We're available if you need us!" at bounding box center [738, 161] width 143 height 10
click at [817, 161] on button "Start new chat We're available if you need us!" at bounding box center [824, 154] width 14 height 14
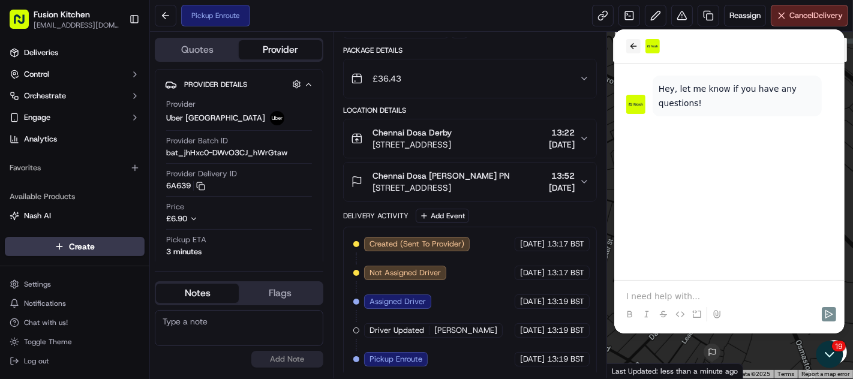
click at [634, 49] on icon "back" at bounding box center [633, 46] width 10 height 10
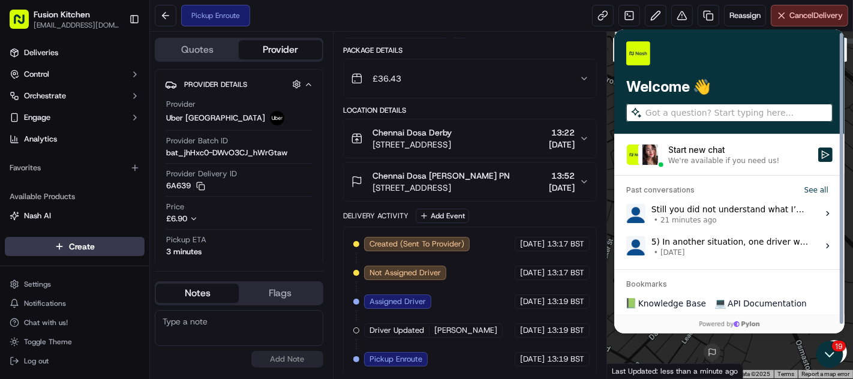
click at [723, 204] on div "Still you did not understand what I’m saying. One driver was assigned and then,…" at bounding box center [729, 213] width 159 height 23
click at [625, 213] on button "View issue" at bounding box center [625, 213] width 1 height 1
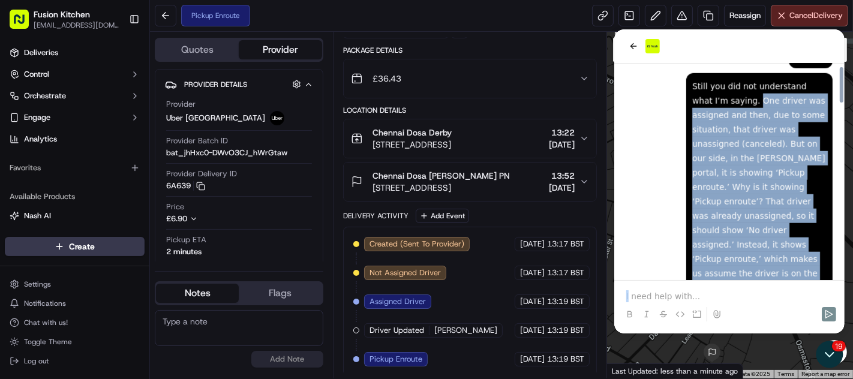
scroll to position [1238, 0]
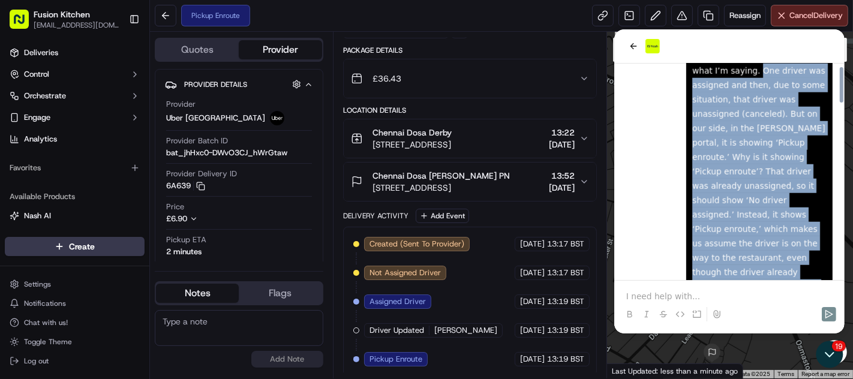
drag, startPoint x: 718, startPoint y: 118, endPoint x: 817, endPoint y: 251, distance: 165.8
click at [817, 251] on div "Still you did not understand what I’m saying. One driver was assigned and then,…" at bounding box center [758, 236] width 146 height 386
copy div "One driver was assigned and then, due to some situation, that driver was unassi…"
click at [635, 49] on icon "back" at bounding box center [633, 46] width 10 height 10
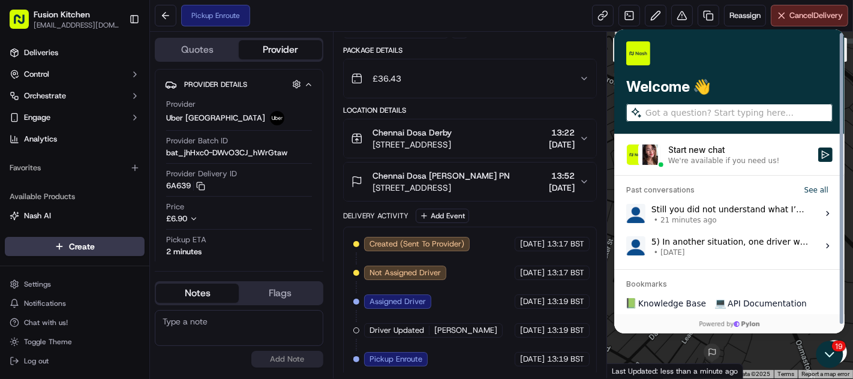
scroll to position [0, 0]
click at [716, 160] on div "We're available if you need us!" at bounding box center [722, 161] width 111 height 10
click at [817, 160] on button "Start new chat We're available if you need us!" at bounding box center [824, 154] width 14 height 14
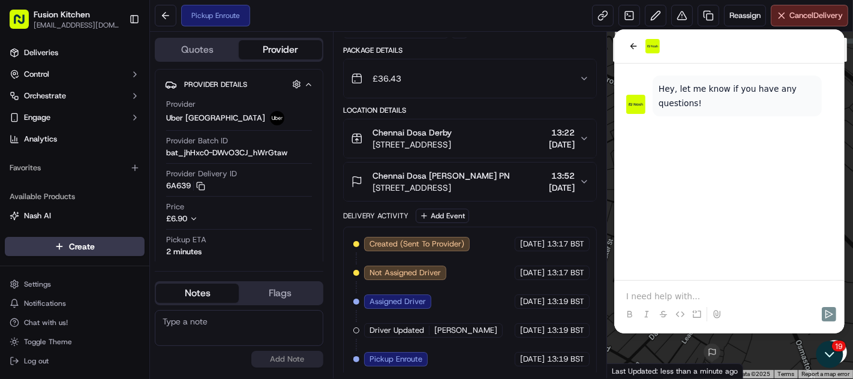
click at [653, 294] on p at bounding box center [728, 296] width 206 height 12
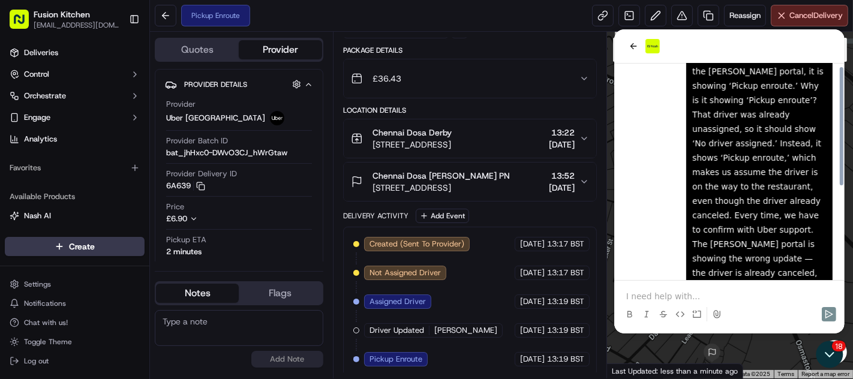
scroll to position [34, 0]
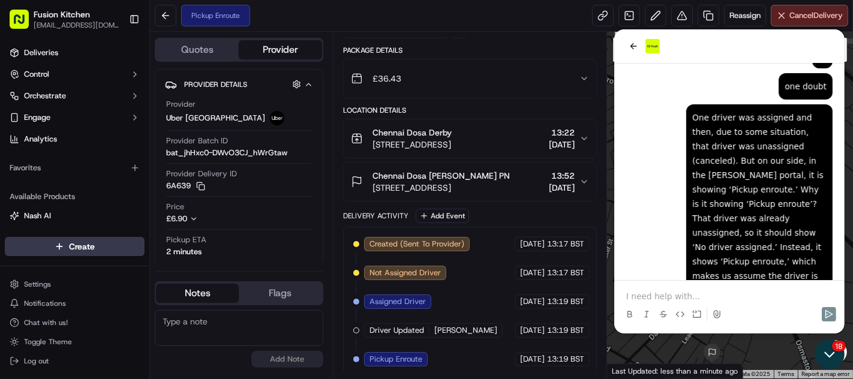
click at [821, 353] on icon "Open customer support" at bounding box center [829, 354] width 30 height 30
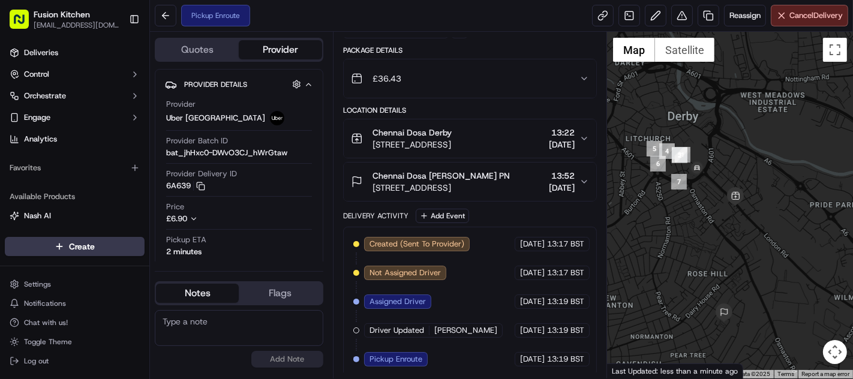
drag, startPoint x: 733, startPoint y: 215, endPoint x: 743, endPoint y: 261, distance: 47.7
click at [743, 261] on div at bounding box center [730, 205] width 246 height 347
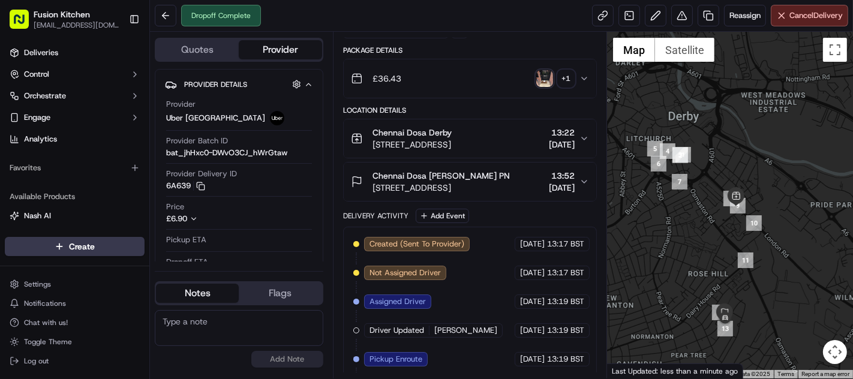
scroll to position [574, 0]
click at [56, 327] on span "Chat with us!" at bounding box center [46, 323] width 44 height 10
click at [39, 318] on span "Chat with us!" at bounding box center [46, 323] width 44 height 10
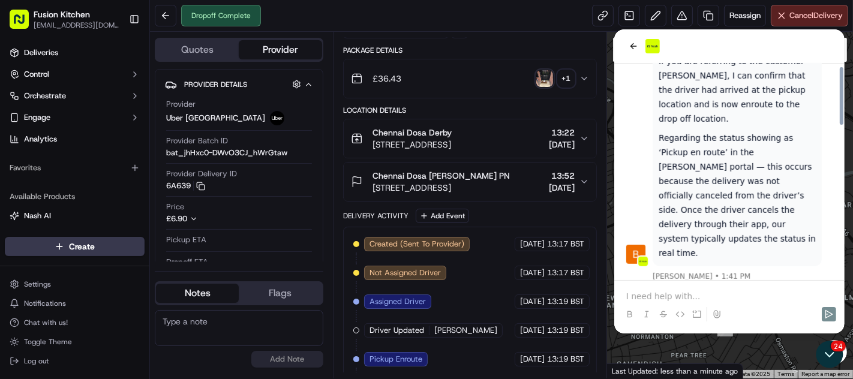
click at [653, 294] on p at bounding box center [728, 296] width 206 height 12
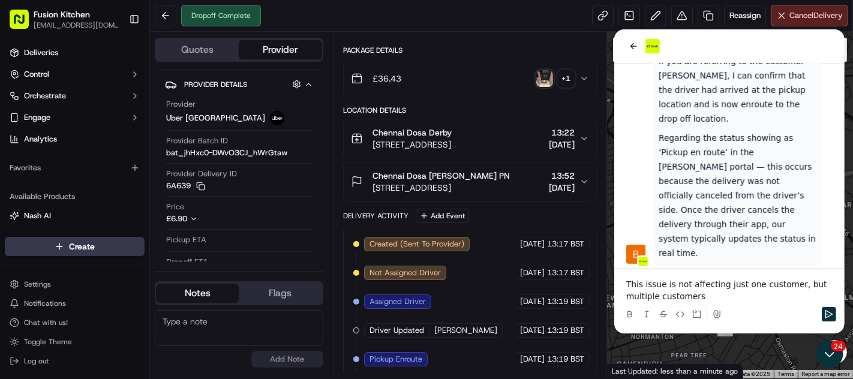
click at [727, 287] on p "This issue is not affecting just one customer, but multiple customers" at bounding box center [728, 290] width 206 height 24
click at [782, 284] on p "This issue is not affecting one customer, but multiple customers" at bounding box center [728, 290] width 206 height 24
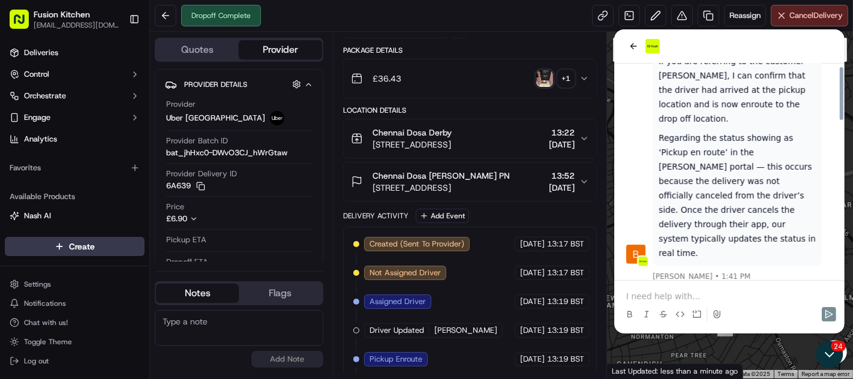
scroll to position [641, 0]
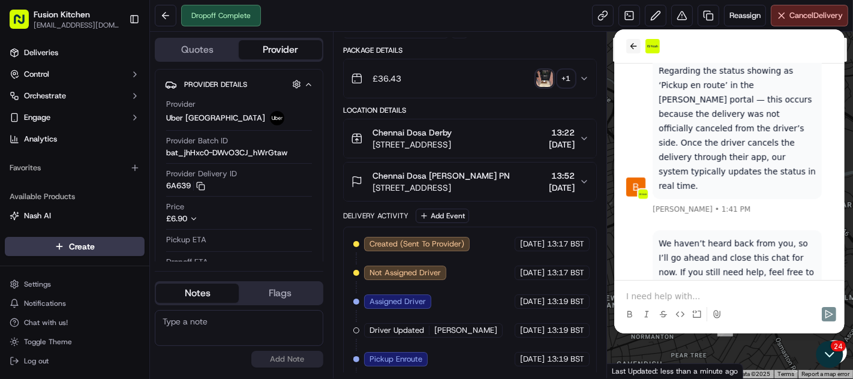
click at [629, 49] on icon "back" at bounding box center [633, 46] width 10 height 10
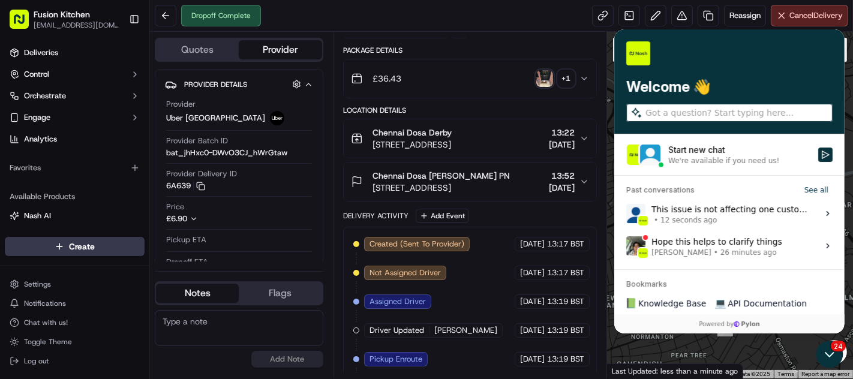
click at [719, 213] on div "This issue is not affecting one customer , multiple customers • 12 seconds ago" at bounding box center [729, 213] width 159 height 23
click at [625, 213] on button "View issue" at bounding box center [625, 213] width 1 height 1
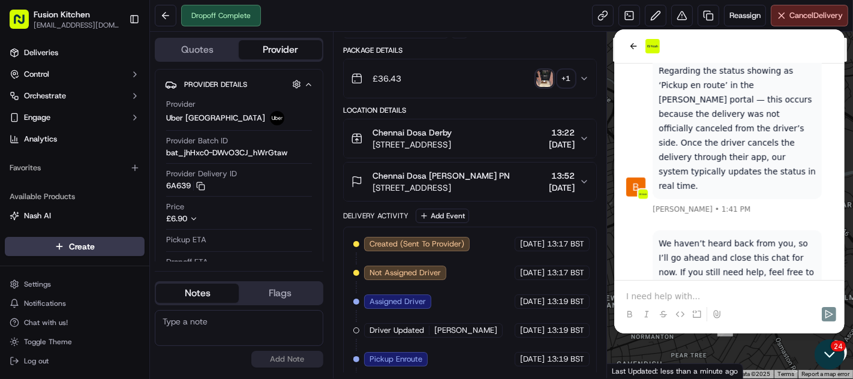
click at [824, 355] on icon "Open customer support" at bounding box center [829, 354] width 30 height 30
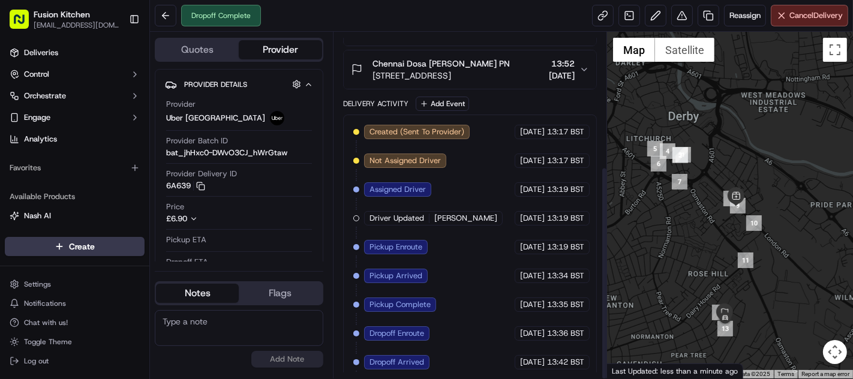
scroll to position [217, 0]
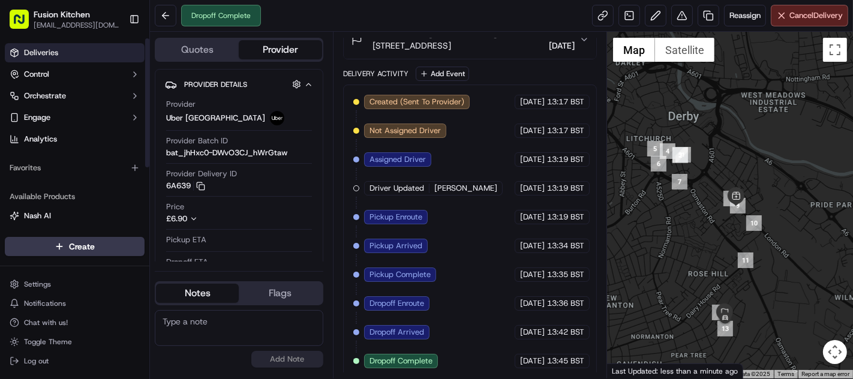
click at [37, 52] on span "Deliveries" at bounding box center [41, 52] width 34 height 11
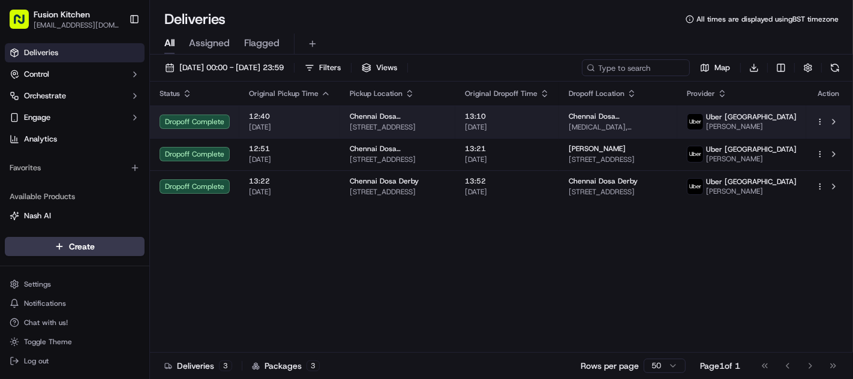
click at [487, 117] on span "13:10" at bounding box center [507, 117] width 85 height 10
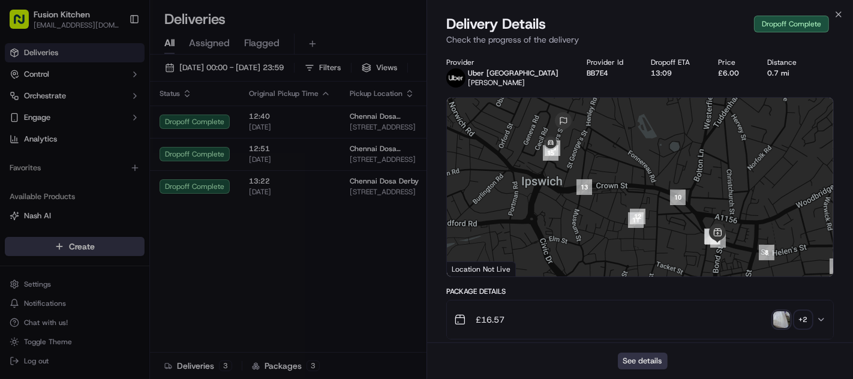
click at [650, 365] on button "See details" at bounding box center [643, 361] width 50 height 17
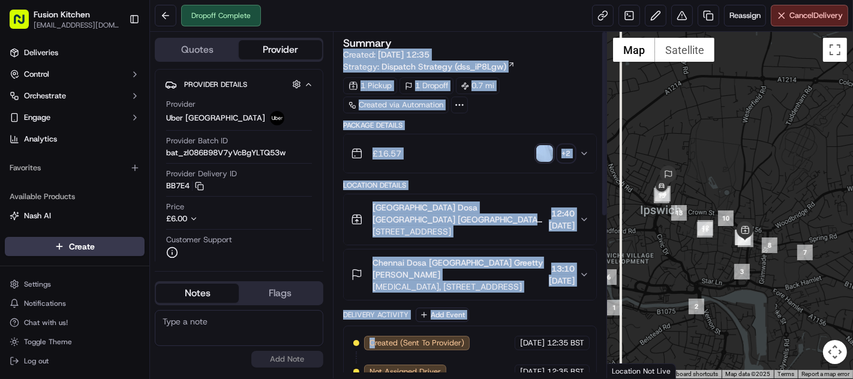
drag, startPoint x: 372, startPoint y: 43, endPoint x: 465, endPoint y: 41, distance: 92.4
click at [465, 41] on div "Summary Created: [DATE] 12:35 Strategy: Dispatch Strategy (dss_iP8Lgw) 1 Pickup…" at bounding box center [470, 357] width 254 height 639
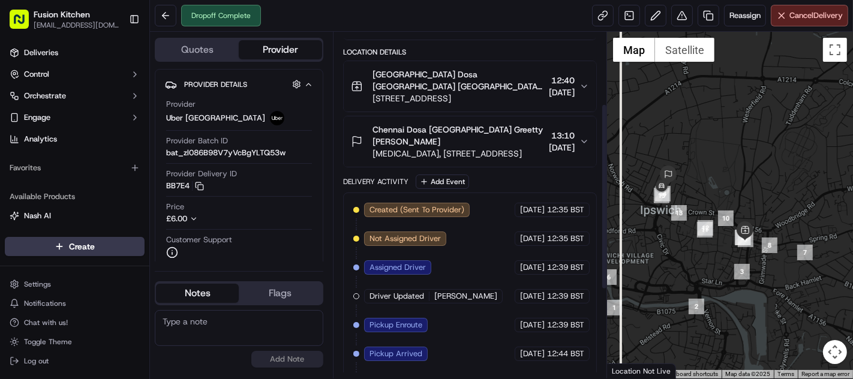
click at [483, 227] on div "Created (Sent To Provider) [GEOGRAPHIC_DATA] [GEOGRAPHIC_DATA] [DATE] 12:35 BST…" at bounding box center [469, 368] width 233 height 331
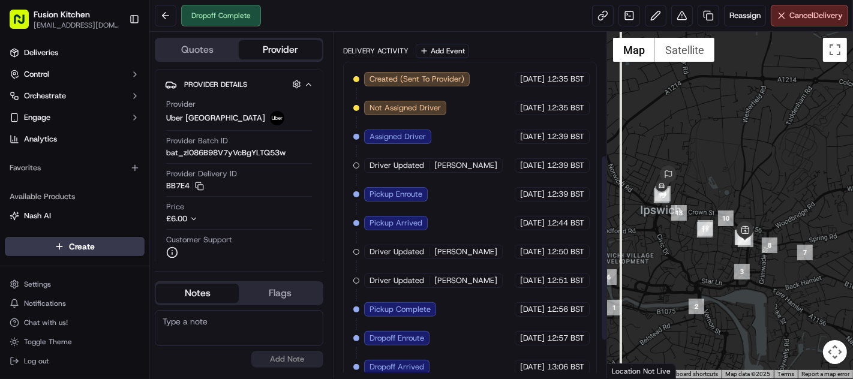
scroll to position [266, 0]
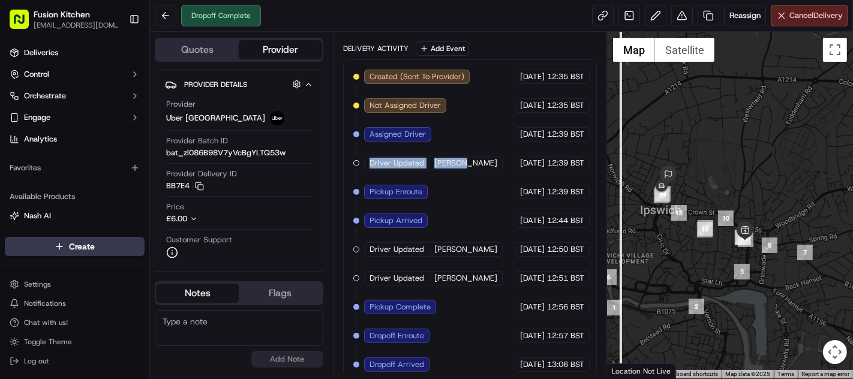
drag, startPoint x: 370, startPoint y: 162, endPoint x: 463, endPoint y: 162, distance: 93.5
click at [463, 162] on div "Driver Updated [PERSON_NAME]" at bounding box center [433, 163] width 138 height 14
drag, startPoint x: 463, startPoint y: 162, endPoint x: 388, endPoint y: 160, distance: 75.0
click at [388, 160] on span "Driver Updated" at bounding box center [396, 163] width 55 height 11
click at [479, 159] on div "Created (Sent To Provider) [GEOGRAPHIC_DATA] [GEOGRAPHIC_DATA] [DATE] 12:35 BST…" at bounding box center [469, 235] width 233 height 331
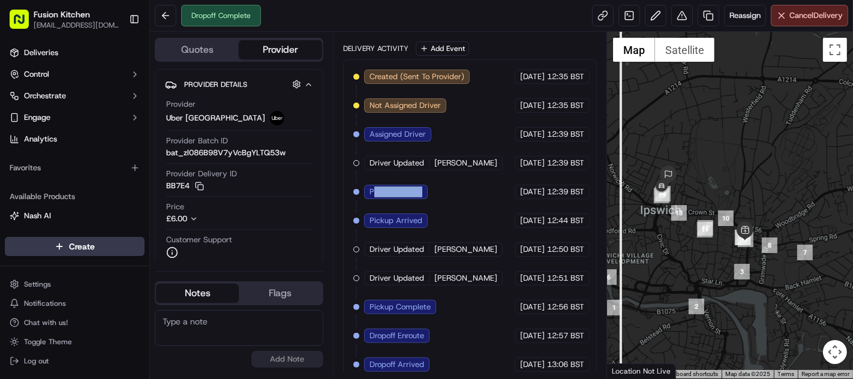
drag, startPoint x: 372, startPoint y: 187, endPoint x: 433, endPoint y: 186, distance: 61.2
click at [433, 186] on div "Created (Sent To Provider) [GEOGRAPHIC_DATA] [GEOGRAPHIC_DATA] [DATE] 12:35 BST…" at bounding box center [469, 235] width 233 height 331
drag, startPoint x: 433, startPoint y: 186, endPoint x: 459, endPoint y: 178, distance: 26.9
click at [459, 178] on div "Created (Sent To Provider) [GEOGRAPHIC_DATA] [GEOGRAPHIC_DATA] [DATE] 12:35 BST…" at bounding box center [469, 235] width 233 height 331
